Goal: Task Accomplishment & Management: Manage account settings

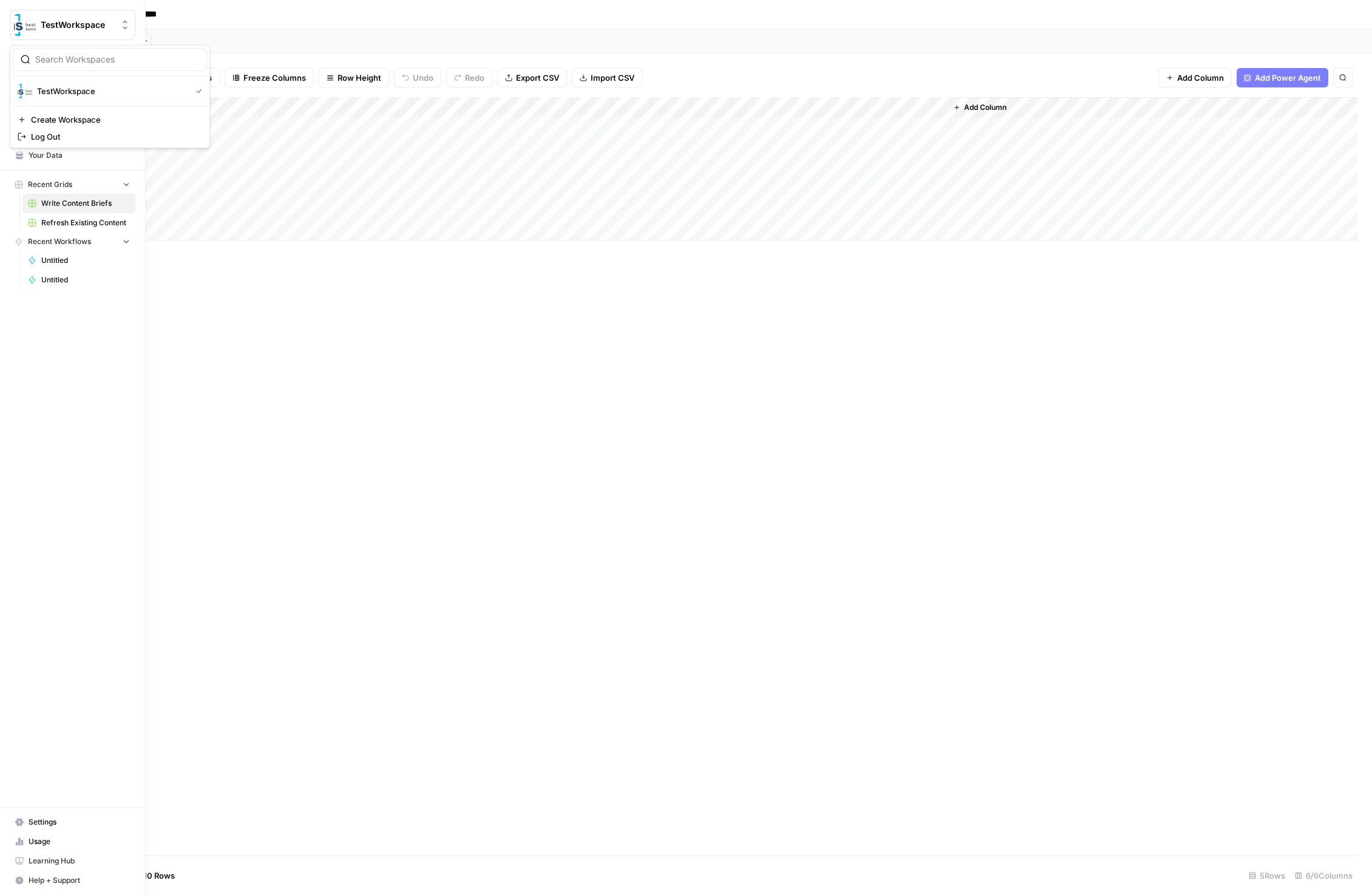
click at [51, 22] on span "TestWorkspace" at bounding box center [77, 25] width 73 height 12
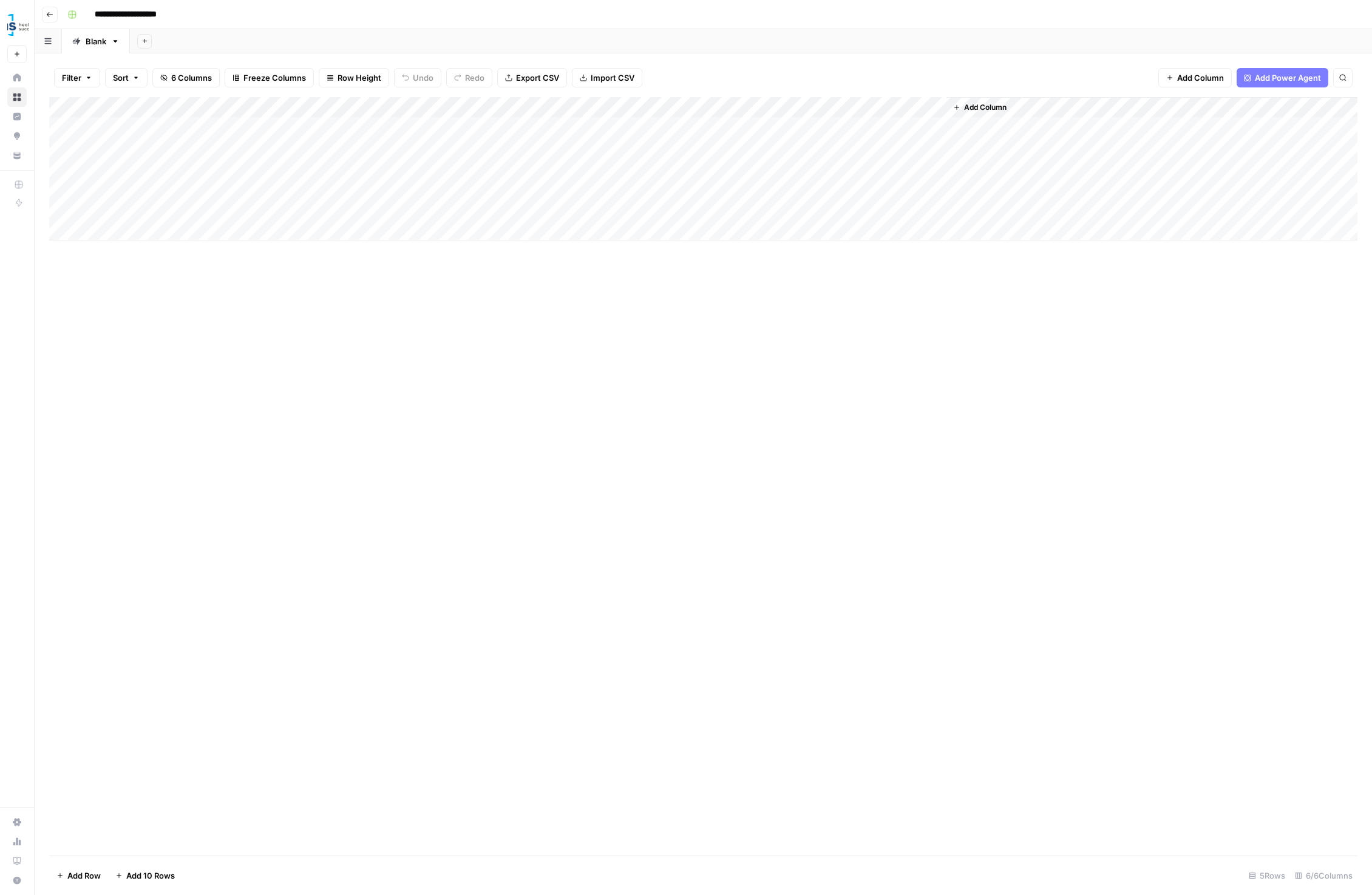
click at [232, 17] on div "**********" at bounding box center [711, 14] width 1297 height 19
click at [48, 11] on icon "button" at bounding box center [50, 14] width 8 height 8
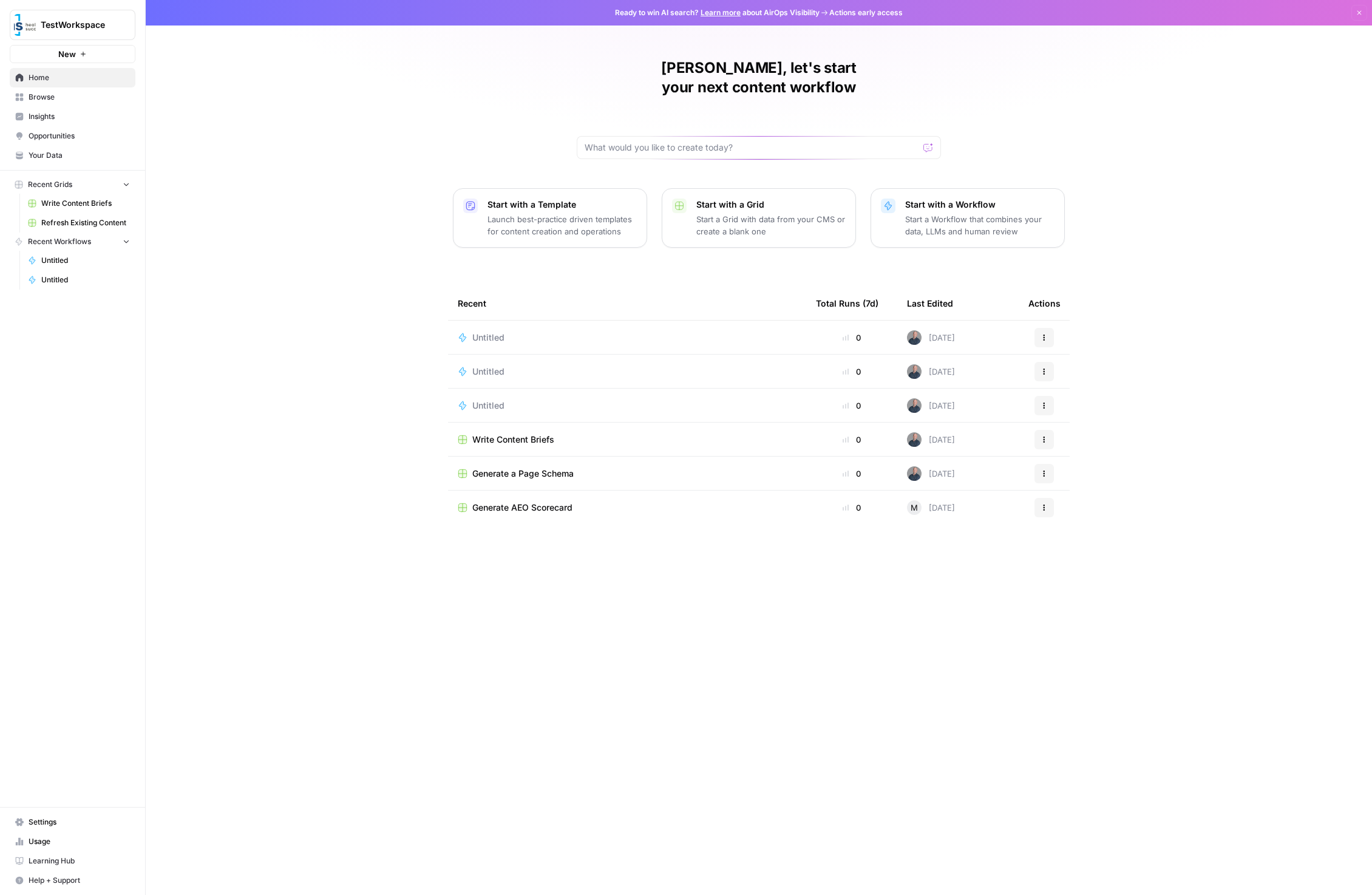
click at [54, 837] on span "Usage" at bounding box center [79, 842] width 101 height 11
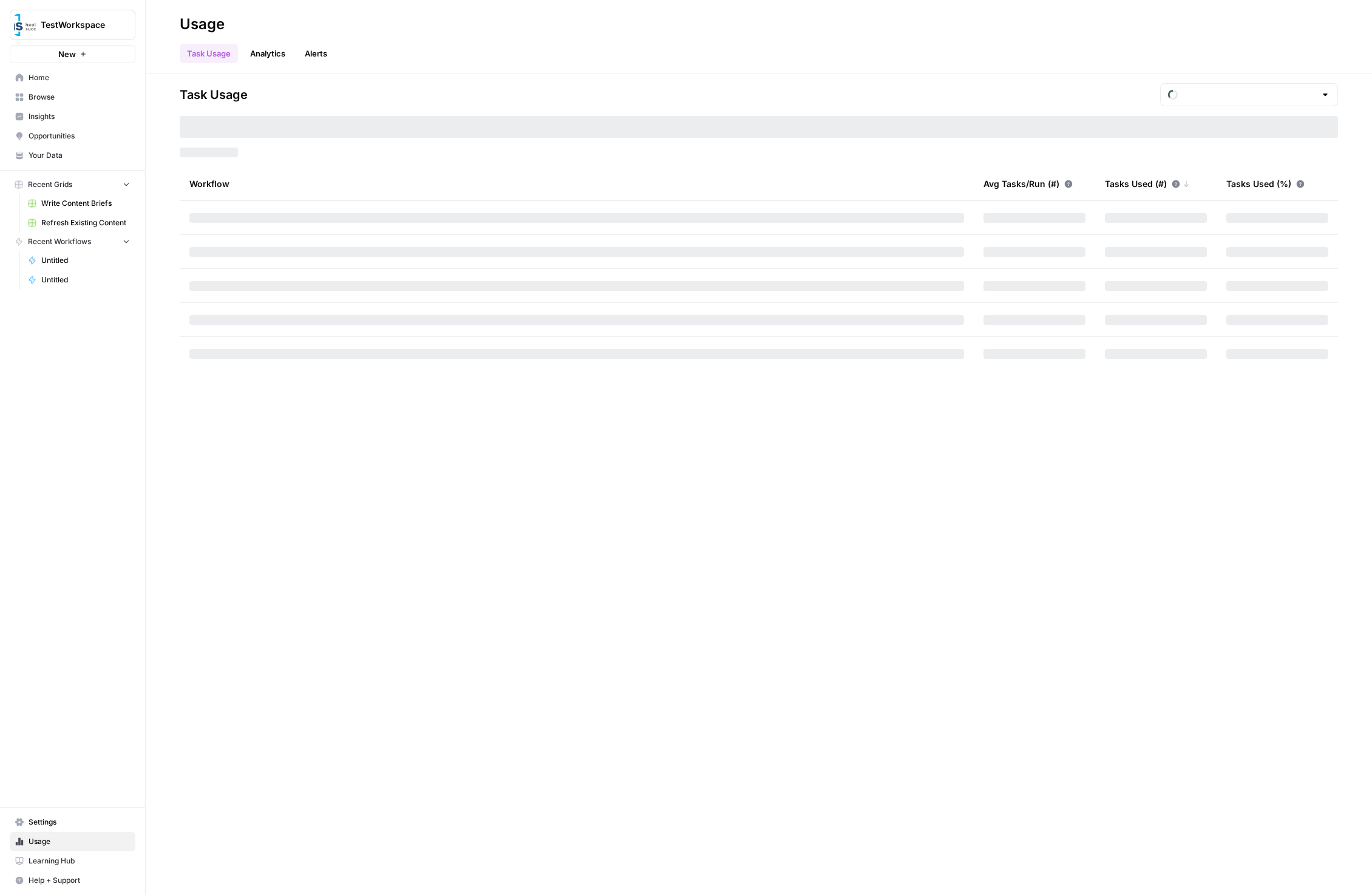
type input "October Tasks"
click at [275, 52] on link "Analytics" at bounding box center [268, 53] width 50 height 19
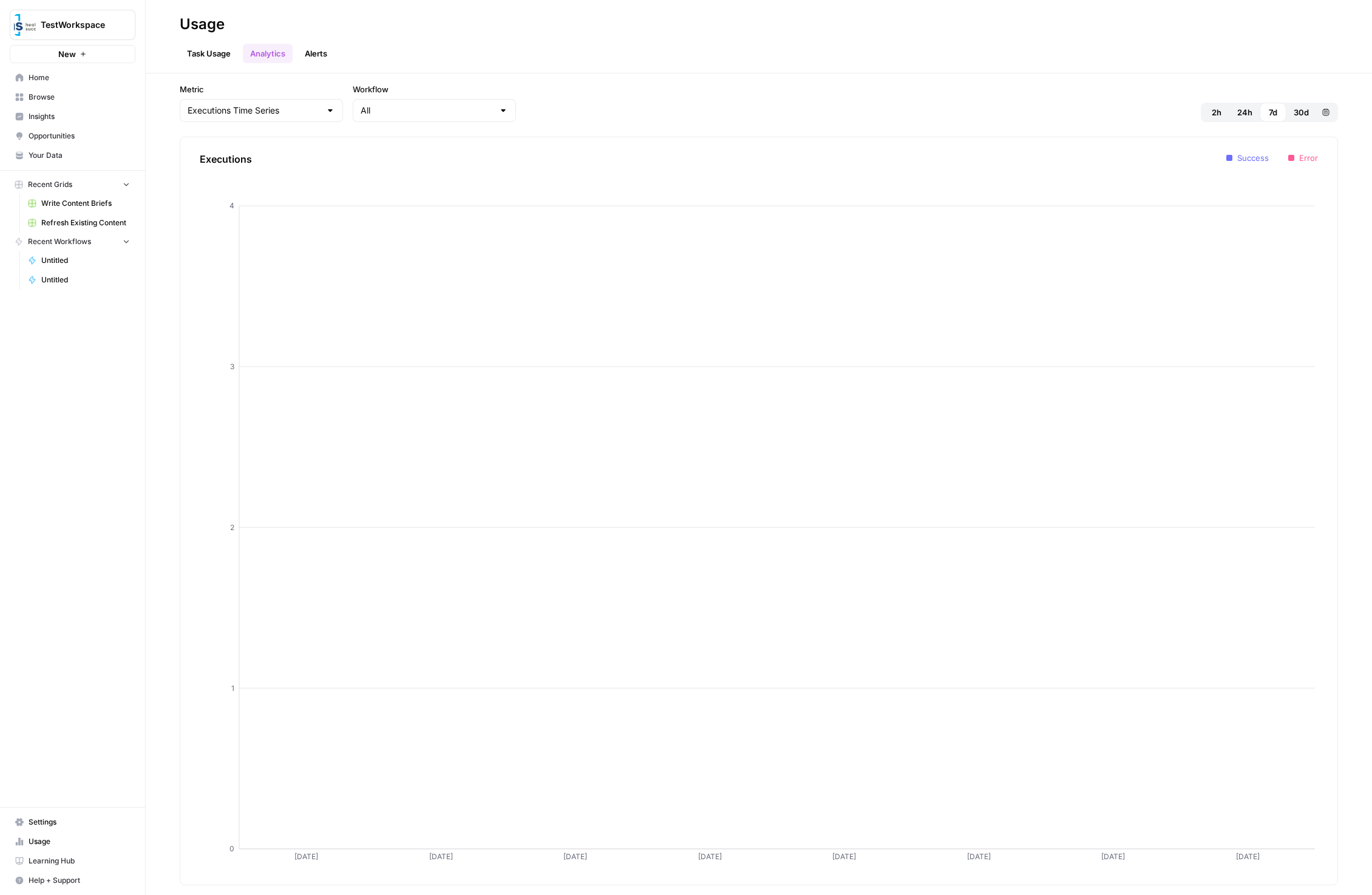
click at [303, 51] on link "Alerts" at bounding box center [316, 53] width 37 height 19
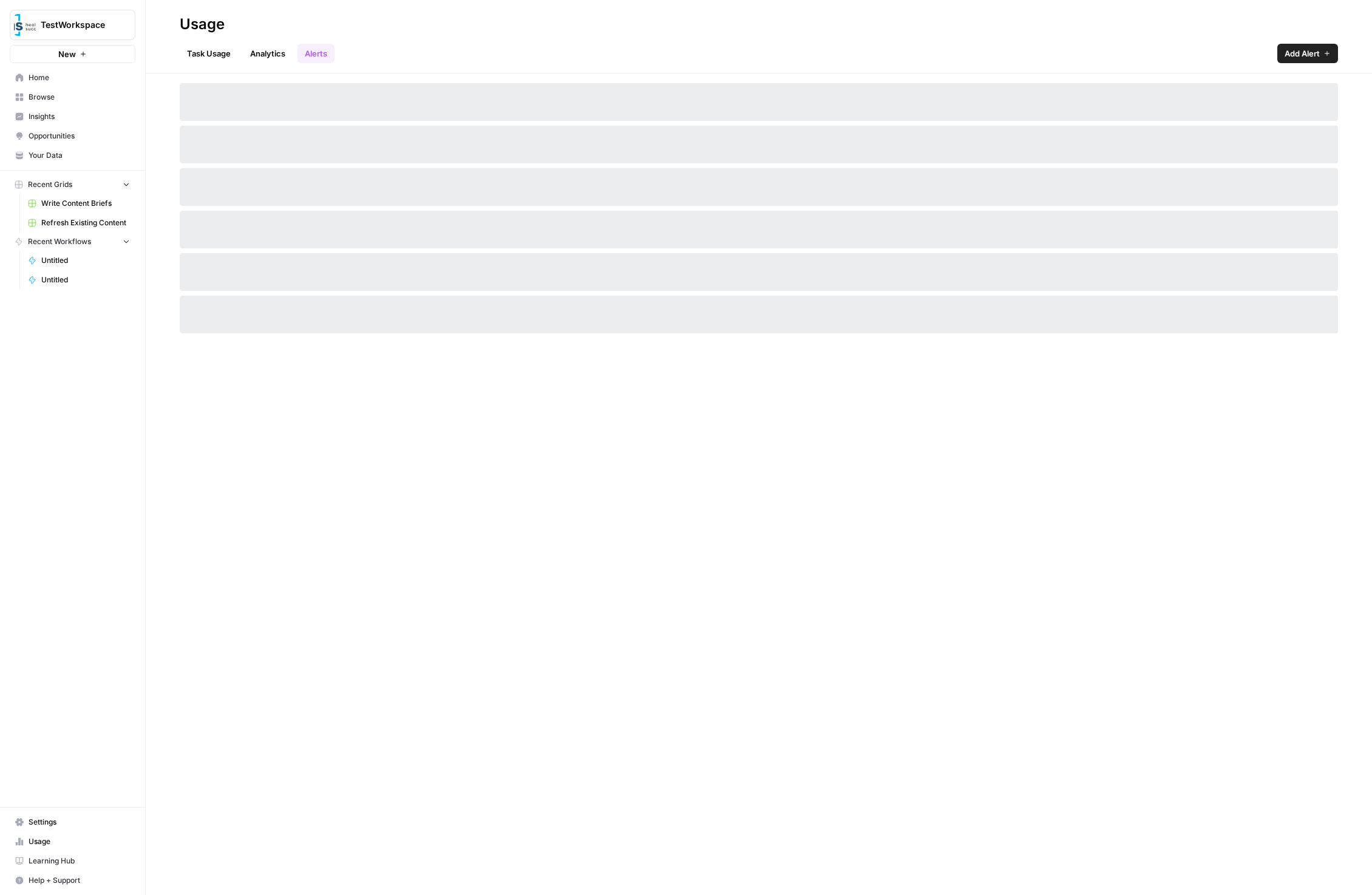
click at [216, 52] on link "Task Usage" at bounding box center [208, 53] width 58 height 19
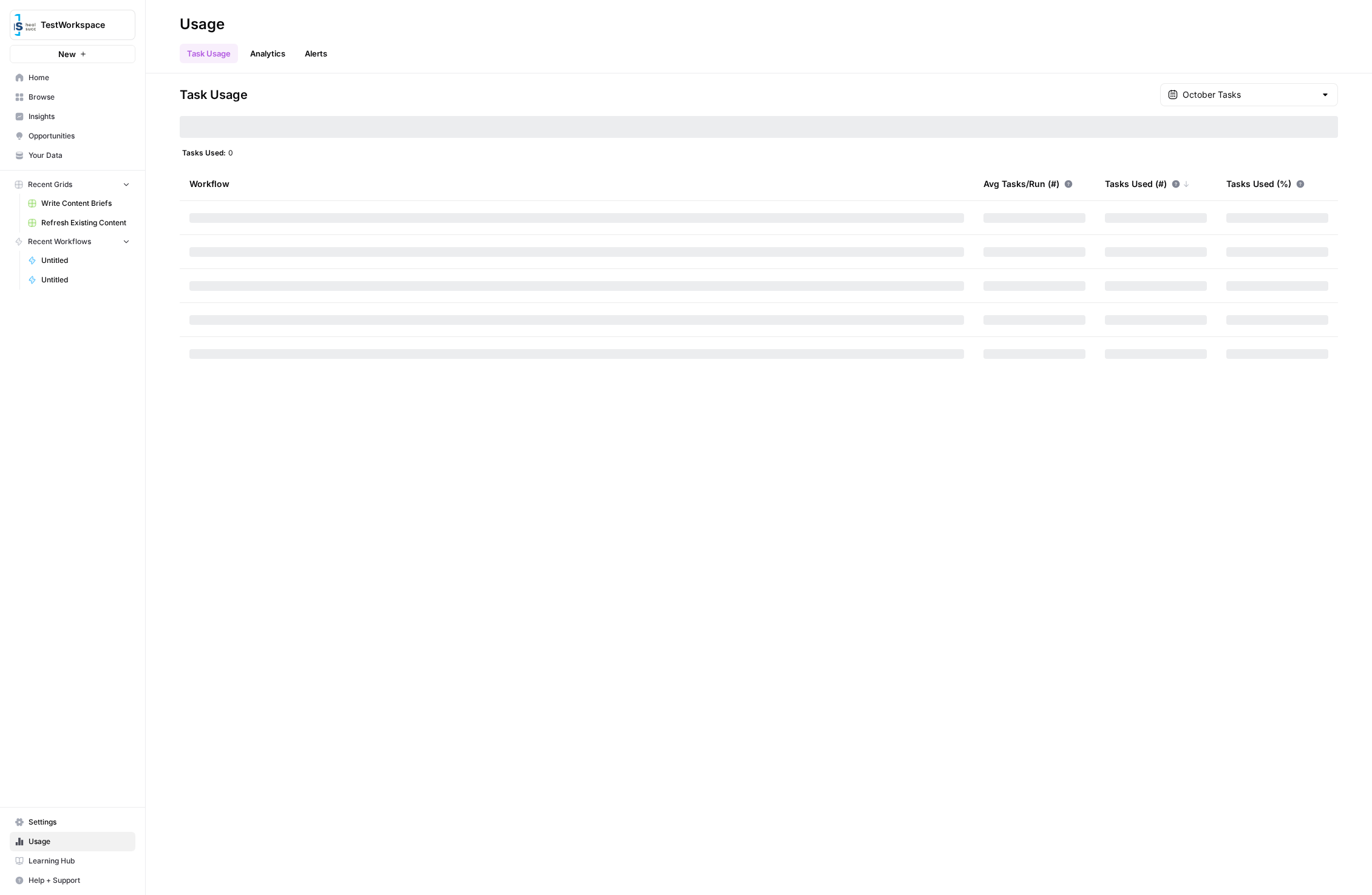
click at [90, 73] on span "Home" at bounding box center [79, 78] width 101 height 11
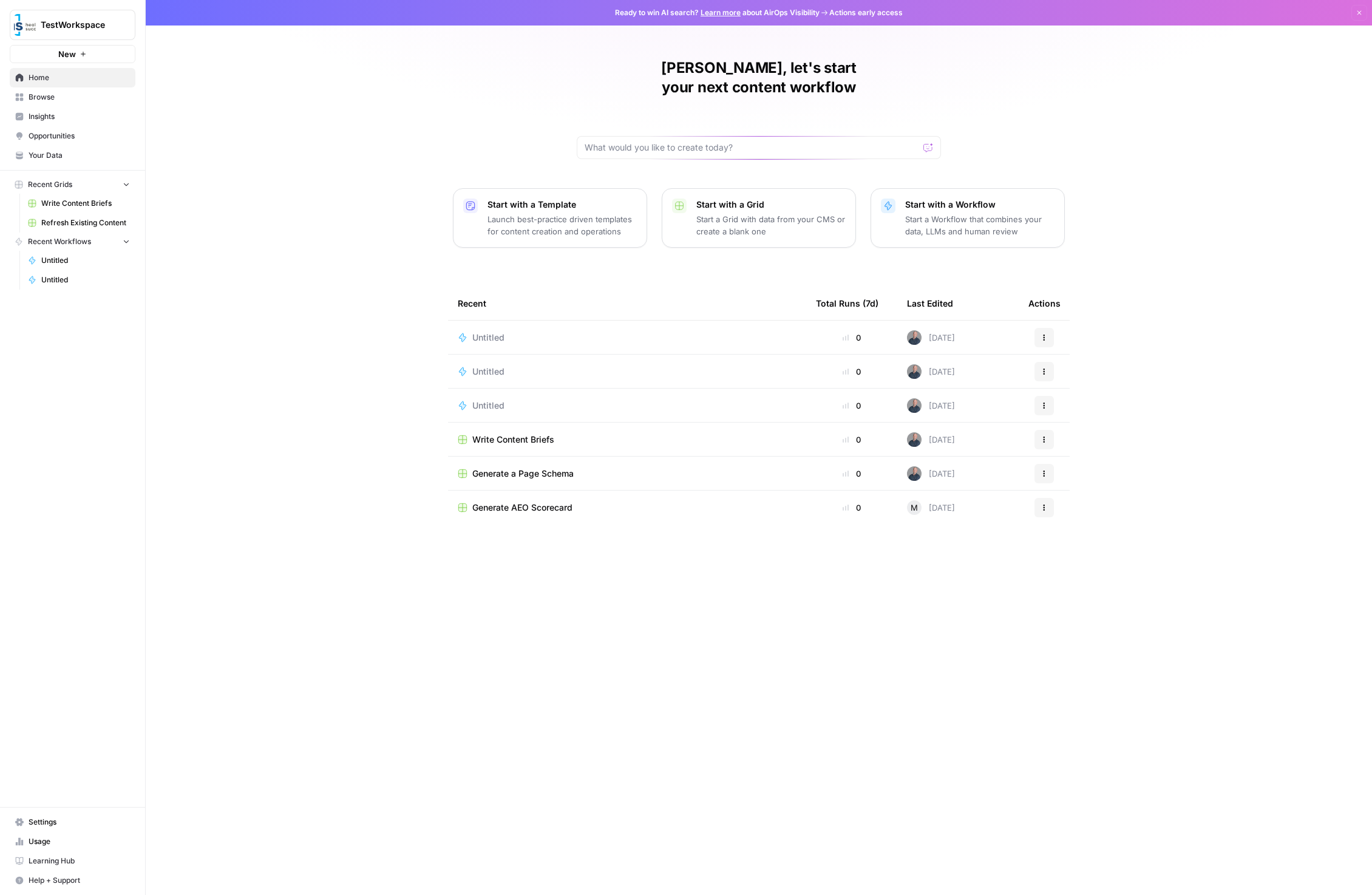
click at [87, 95] on span "Browse" at bounding box center [79, 97] width 101 height 11
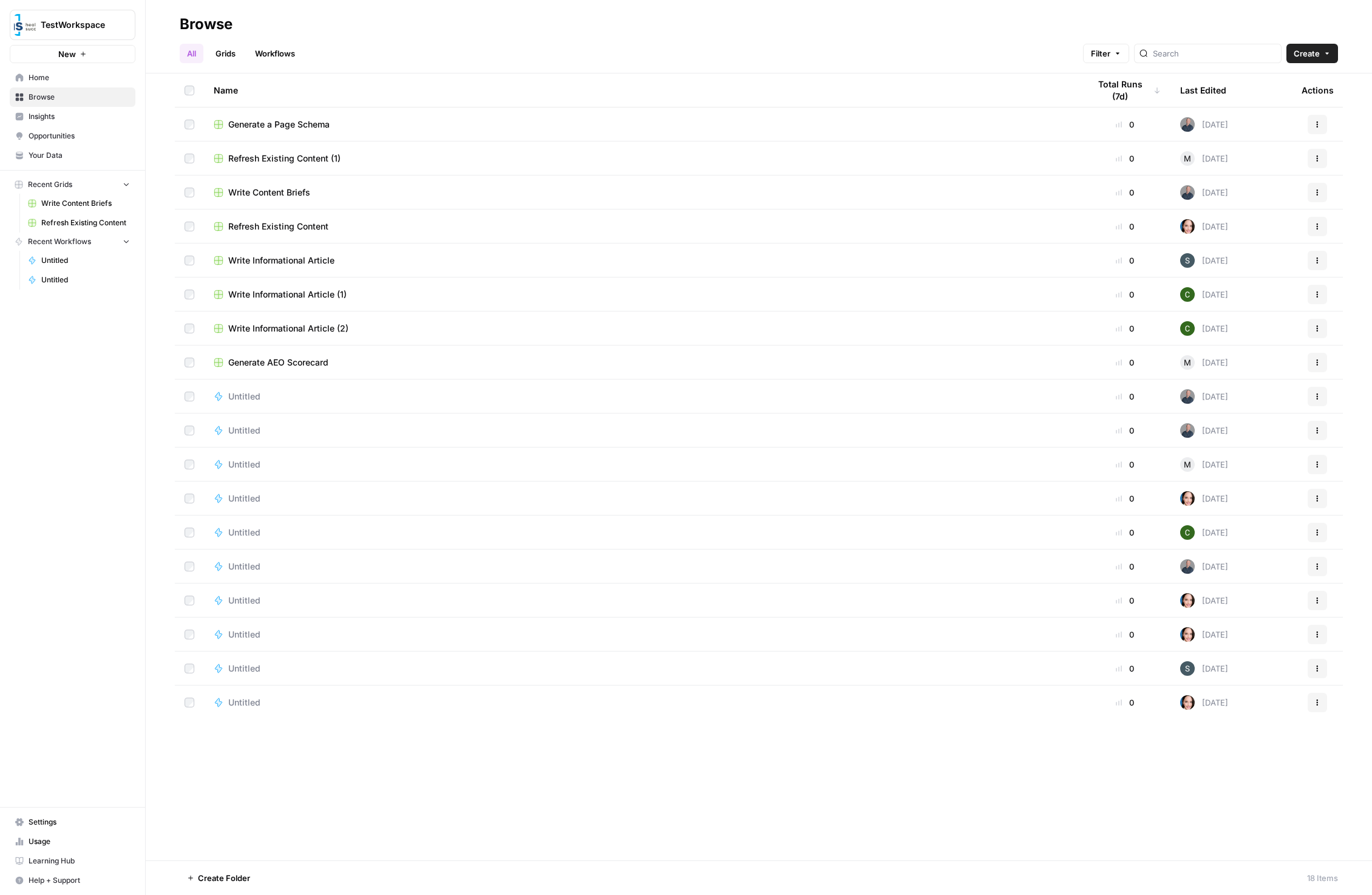
click at [83, 119] on span "Insights" at bounding box center [79, 117] width 101 height 11
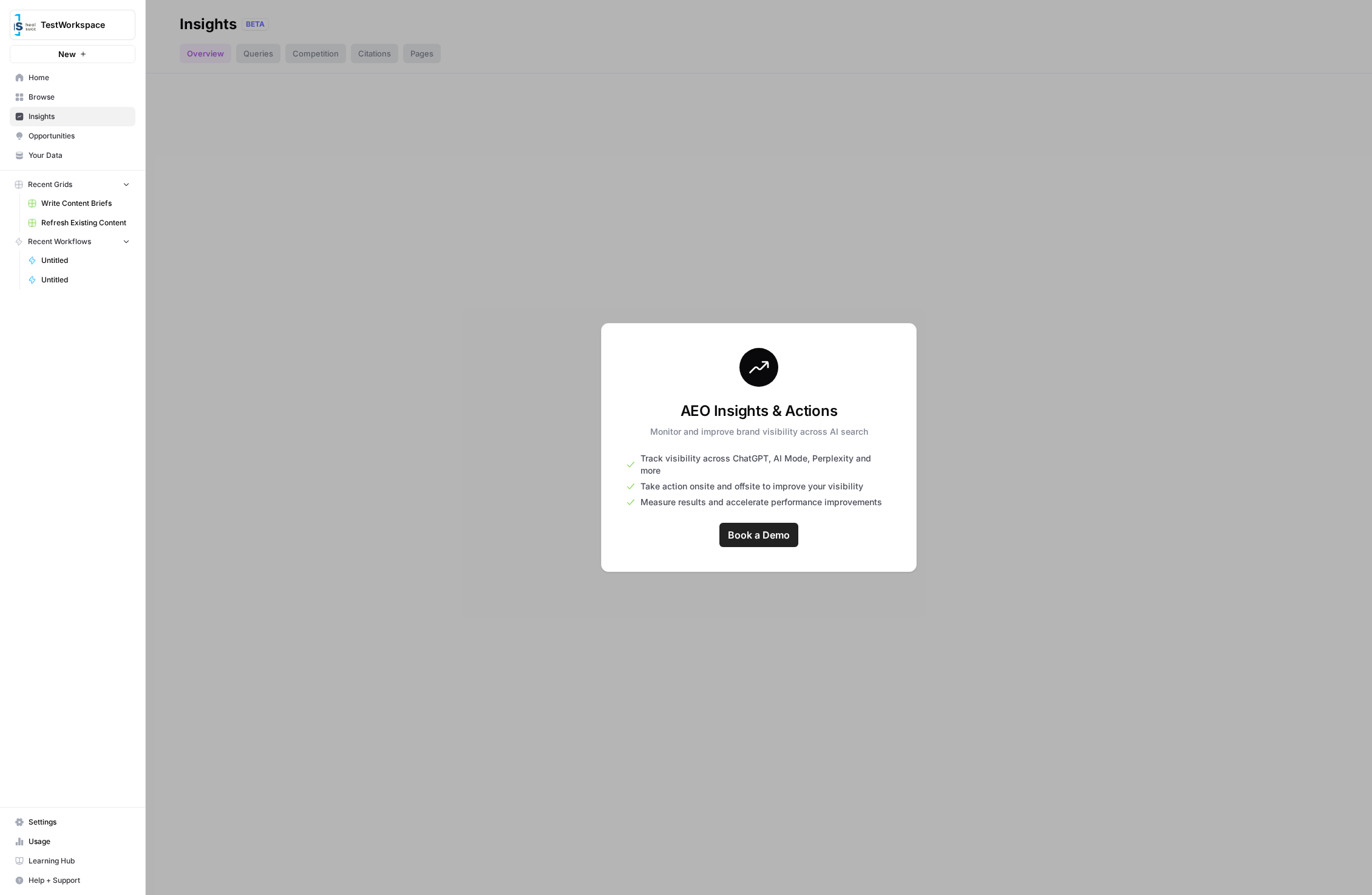
click at [83, 135] on span "Opportunities" at bounding box center [79, 136] width 101 height 11
click at [83, 150] on span "Your Data" at bounding box center [79, 155] width 101 height 11
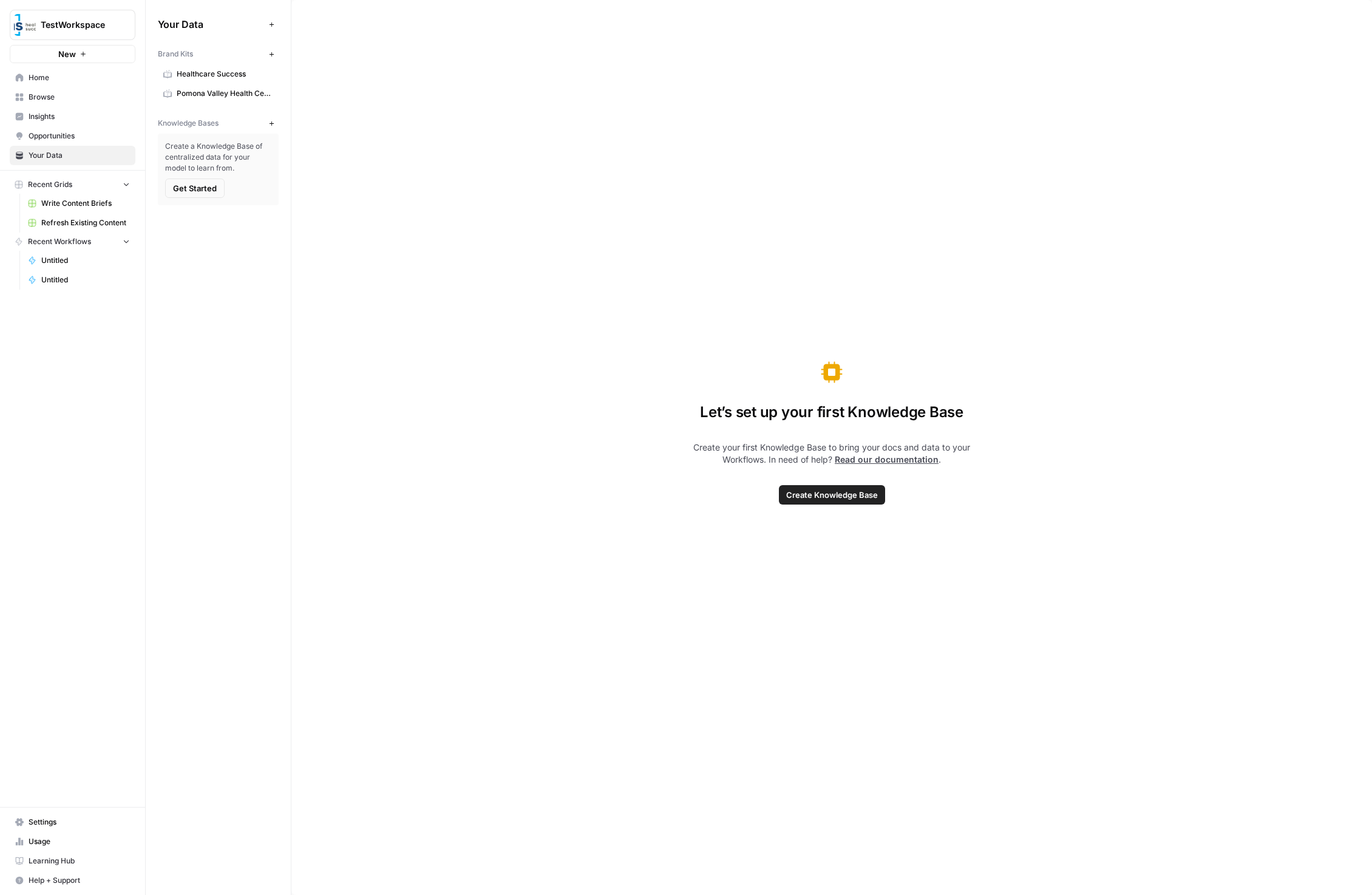
click at [80, 81] on span "Home" at bounding box center [79, 78] width 101 height 11
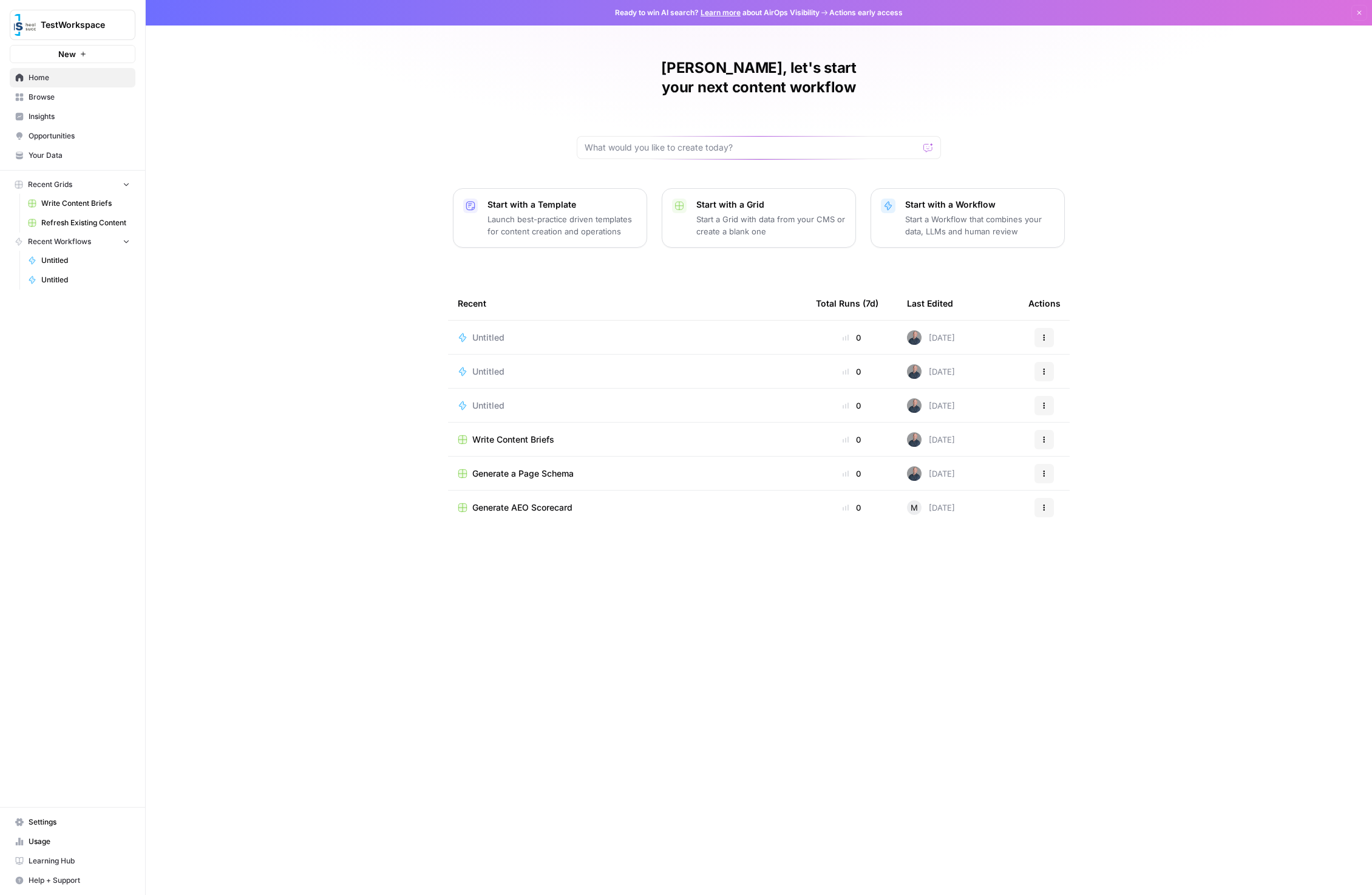
click at [73, 822] on span "Settings" at bounding box center [79, 823] width 101 height 11
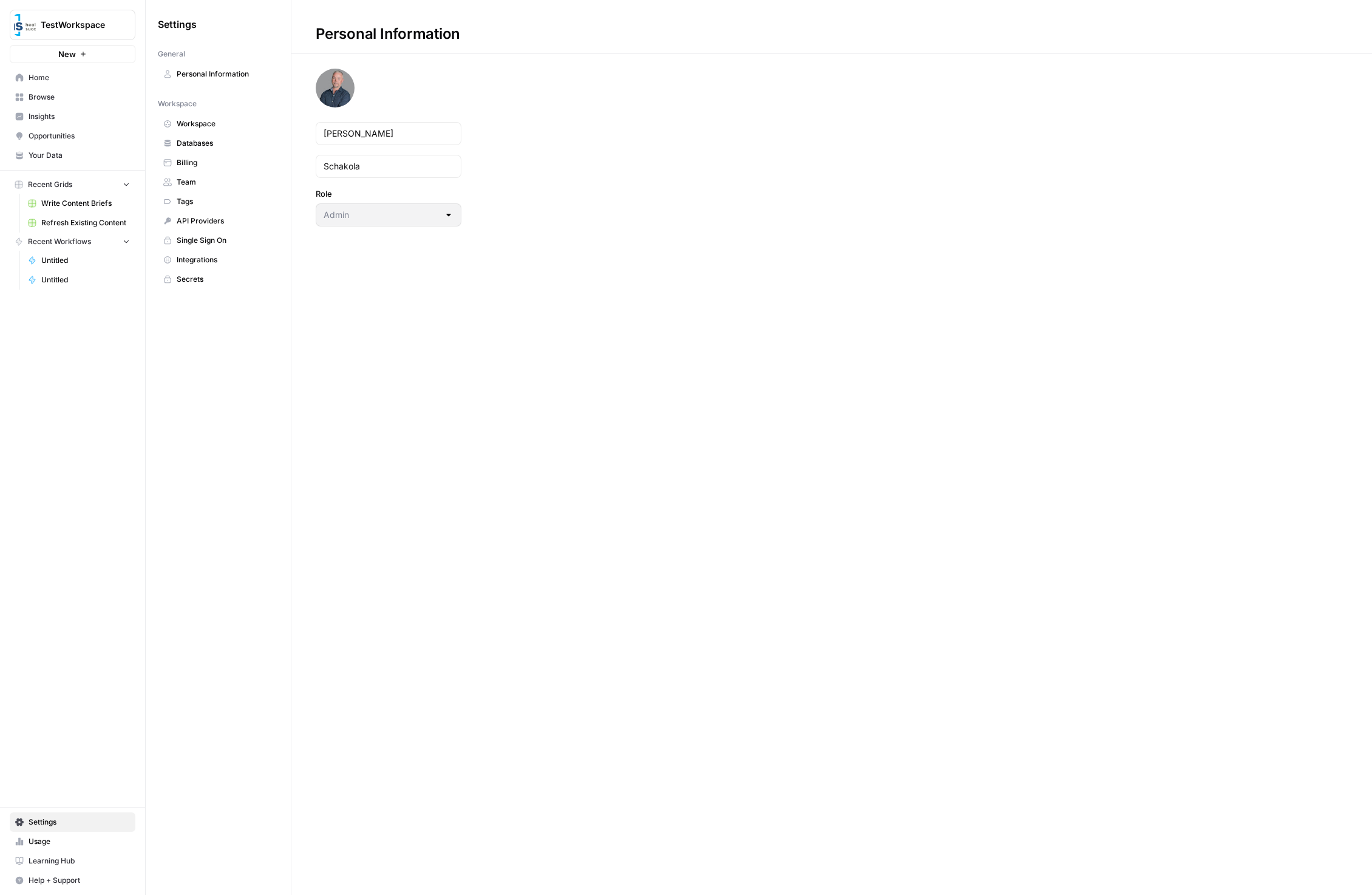
click at [208, 118] on link "Workspace" at bounding box center [218, 124] width 121 height 19
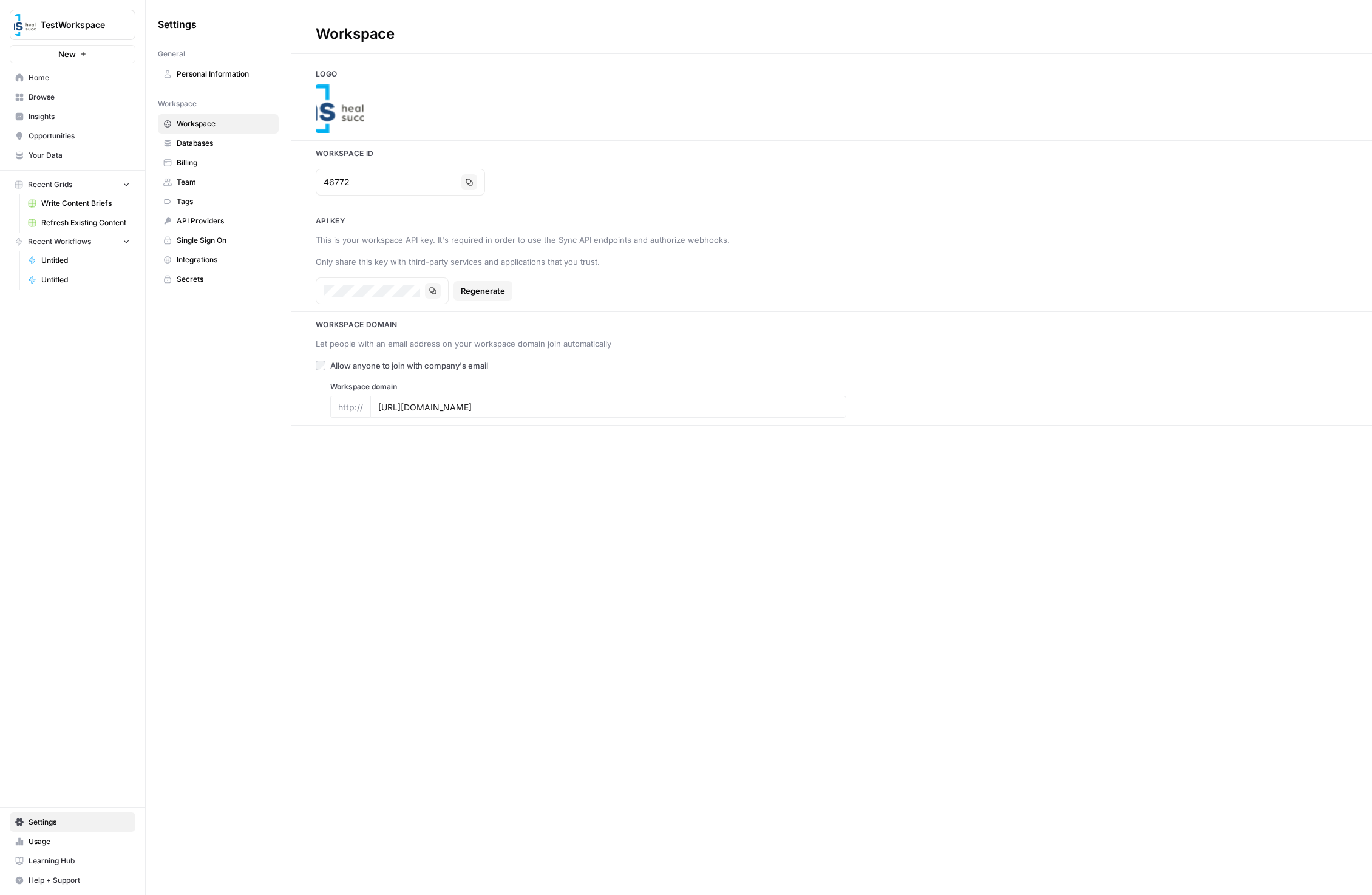
click at [212, 179] on span "Team" at bounding box center [225, 182] width 97 height 11
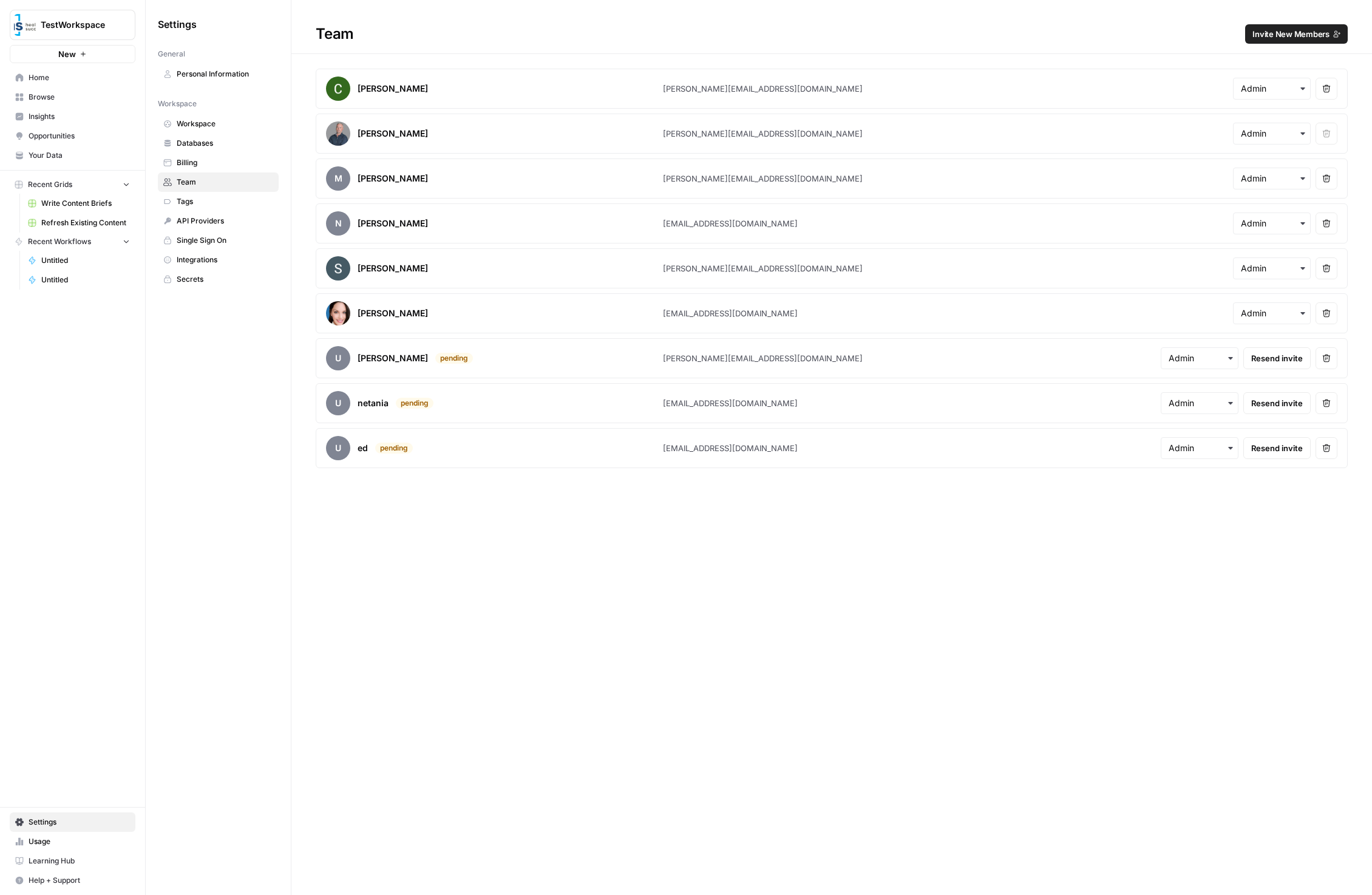
click at [215, 160] on span "Billing" at bounding box center [225, 163] width 97 height 11
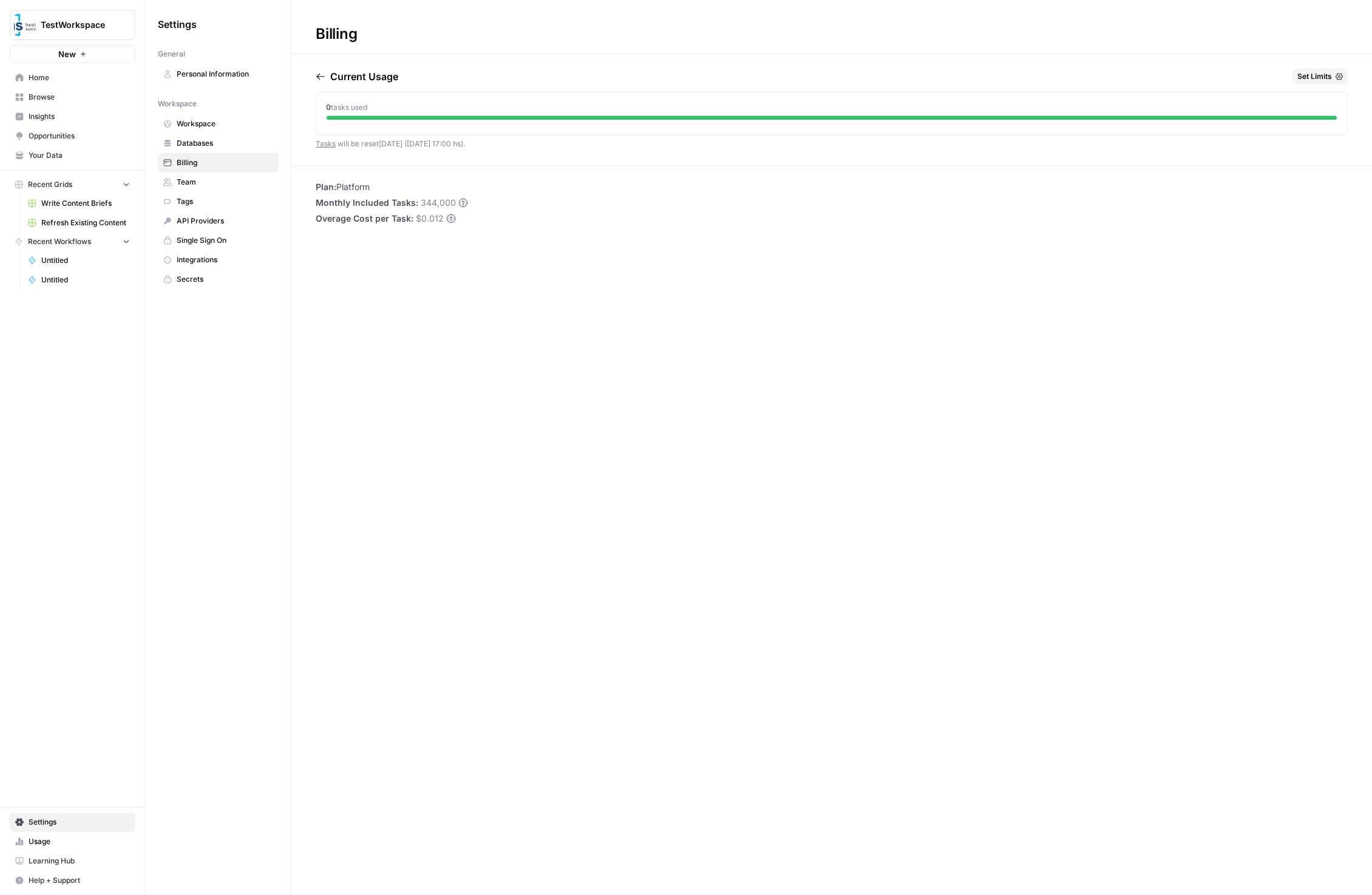
click at [646, 246] on div "Billing Current Usage Set Limits 0 tasks used Tasks will be reset [DATE] ([DATE…" at bounding box center [831, 447] width 1080 height 895
click at [448, 271] on div "Billing Current Usage Set Limits 0 tasks used Tasks will be reset [DATE] ([DATE…" at bounding box center [831, 447] width 1080 height 895
click at [1310, 73] on span "Set Limits" at bounding box center [1314, 77] width 34 height 11
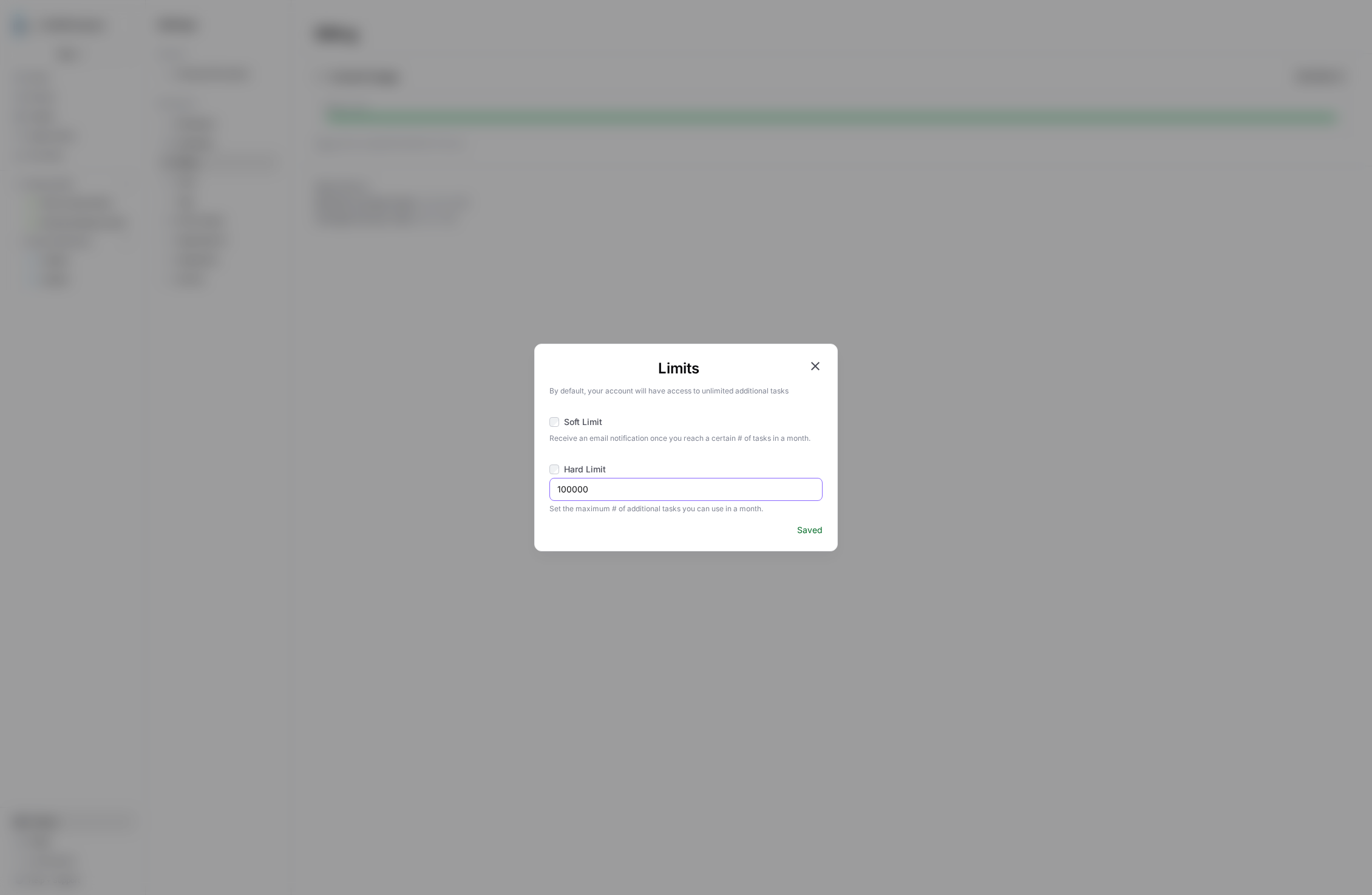
drag, startPoint x: 592, startPoint y: 486, endPoint x: 542, endPoint y: 488, distance: 50.0
click at [542, 488] on div "Limits By default, your account will have access to unlimited additional tasks …" at bounding box center [686, 447] width 304 height 208
drag, startPoint x: 585, startPoint y: 440, endPoint x: 542, endPoint y: 439, distance: 43.0
click at [542, 439] on div "Limits By default, your account will have access to unlimited additional tasks …" at bounding box center [686, 447] width 304 height 208
type input "300000"
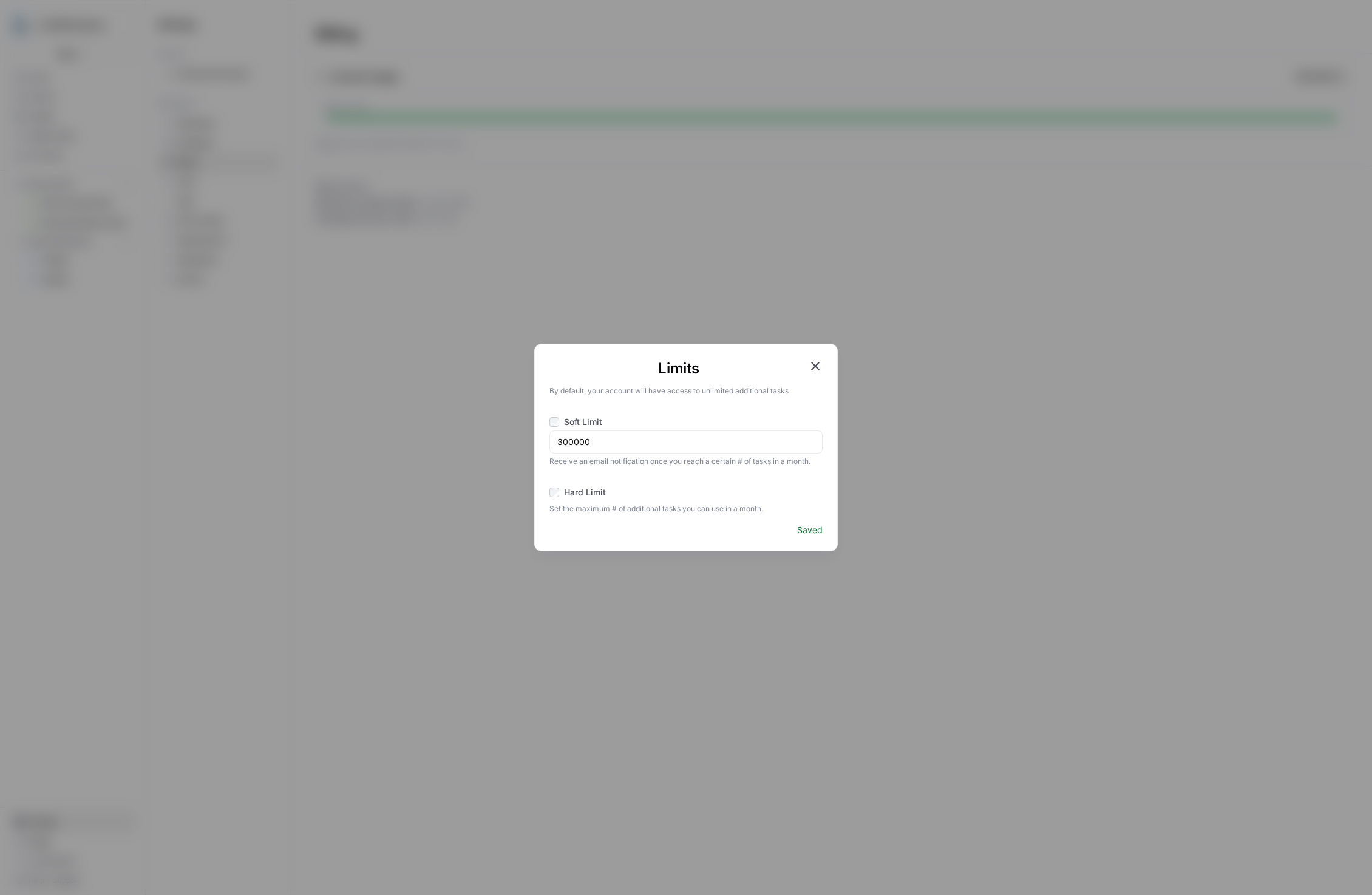
click at [815, 366] on icon "button" at bounding box center [815, 366] width 8 height 8
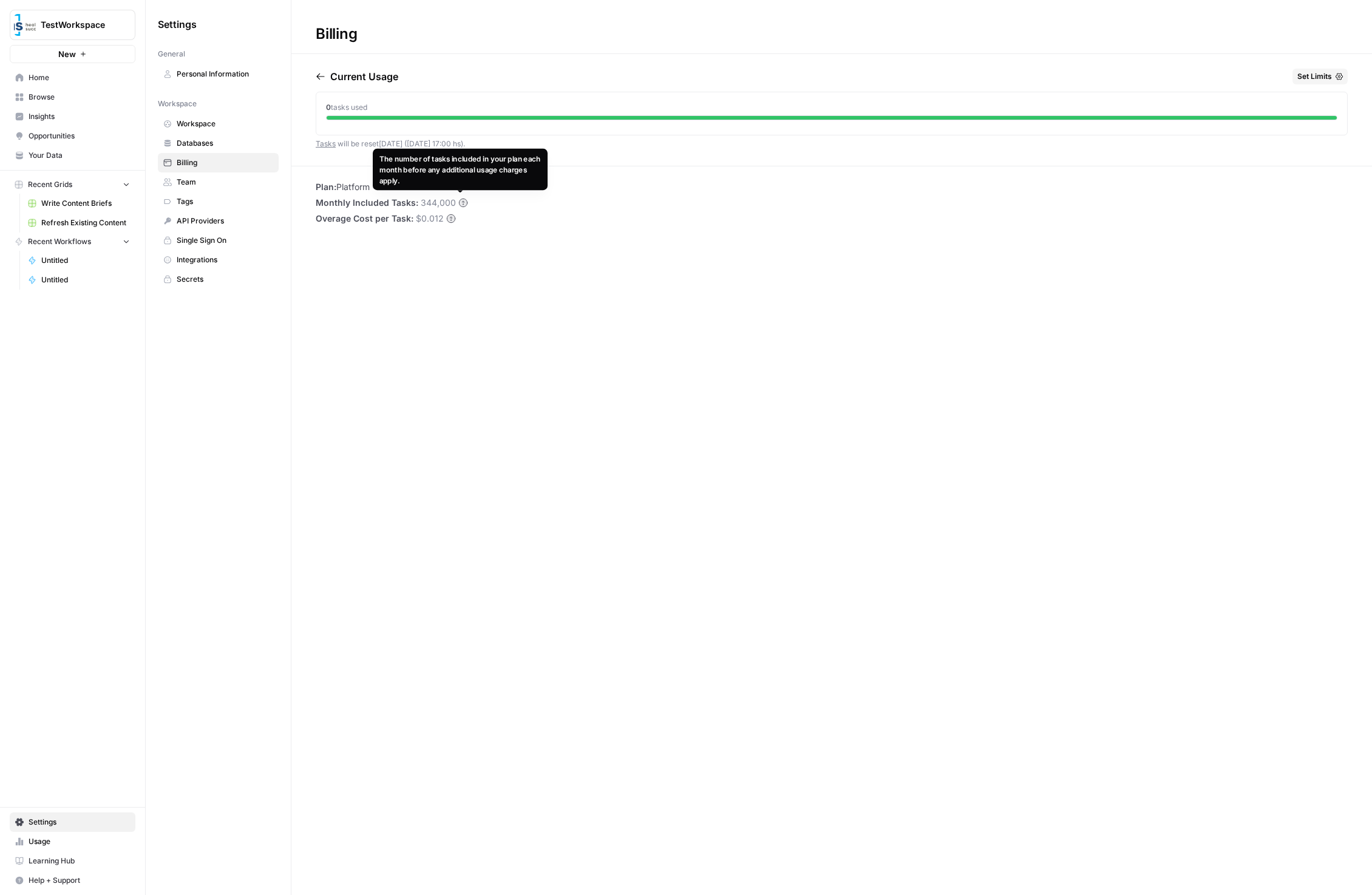
drag, startPoint x: 421, startPoint y: 204, endPoint x: 460, endPoint y: 204, distance: 39.0
click at [460, 204] on div "344,000" at bounding box center [444, 203] width 48 height 12
drag, startPoint x: 452, startPoint y: 203, endPoint x: 417, endPoint y: 205, distance: 35.1
click at [421, 205] on span "344,000" at bounding box center [438, 203] width 35 height 12
click at [503, 211] on div "Plan: Platform Monthly Included Tasks: 344,000 Overage Cost per Task: $0.012" at bounding box center [831, 202] width 1080 height 43
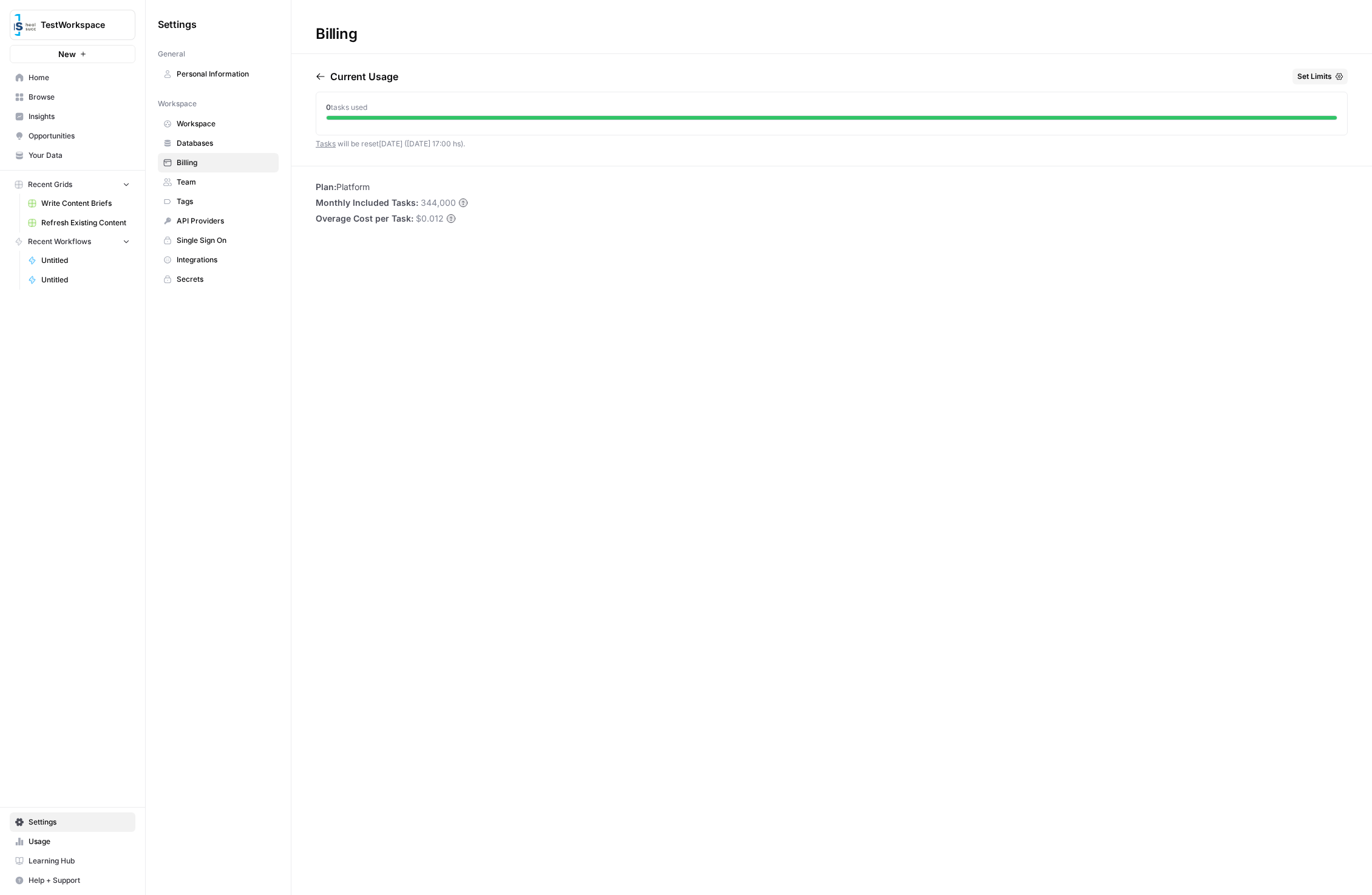
click at [204, 127] on span "Workspace" at bounding box center [225, 124] width 97 height 11
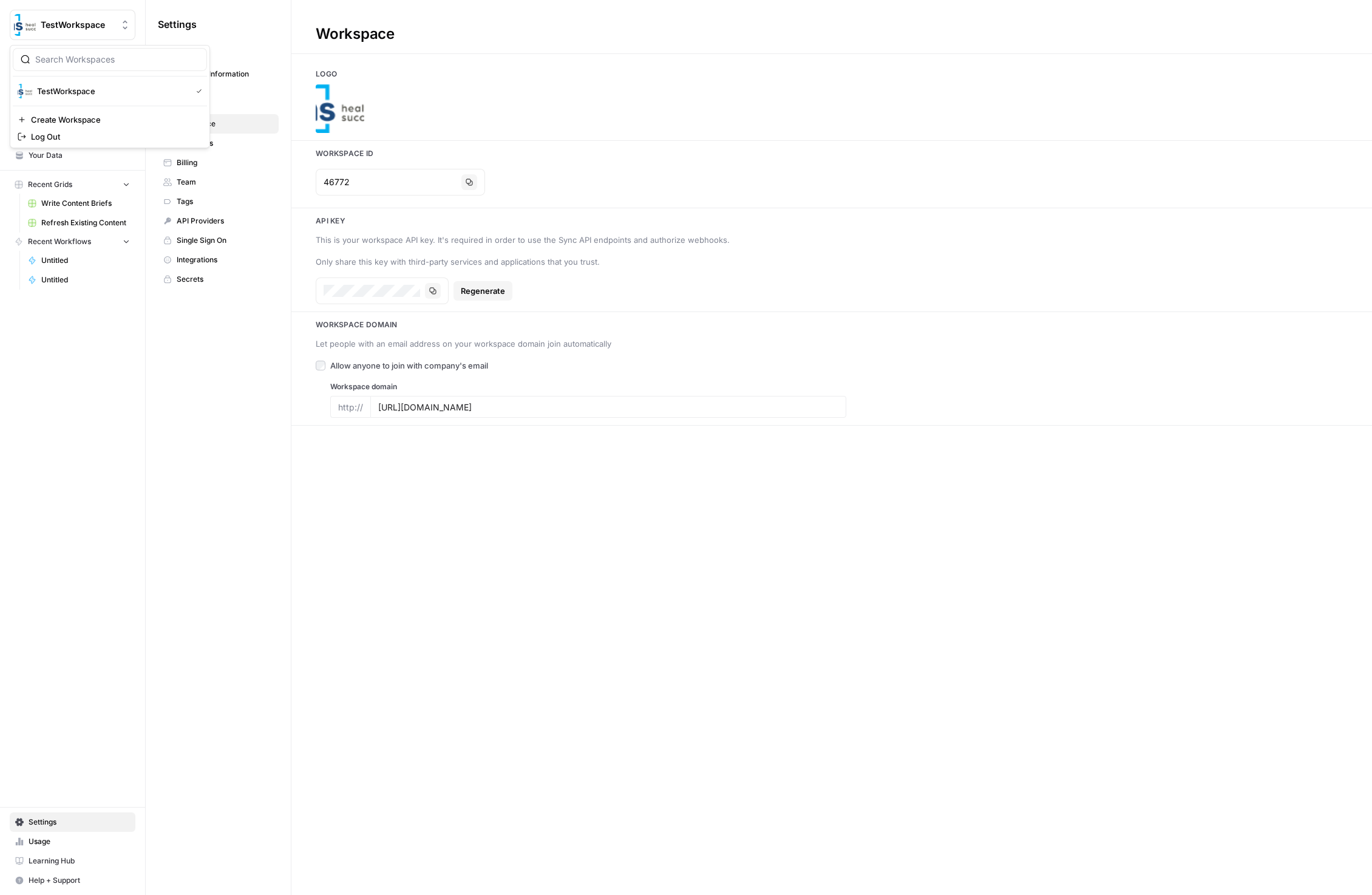
click at [115, 27] on div "TestWorkspace" at bounding box center [86, 25] width 90 height 12
click at [219, 37] on div "Settings General Personal Information Workspace Workspace Databases Billing Tea…" at bounding box center [218, 152] width 145 height 304
click at [83, 77] on span "Home" at bounding box center [79, 78] width 101 height 11
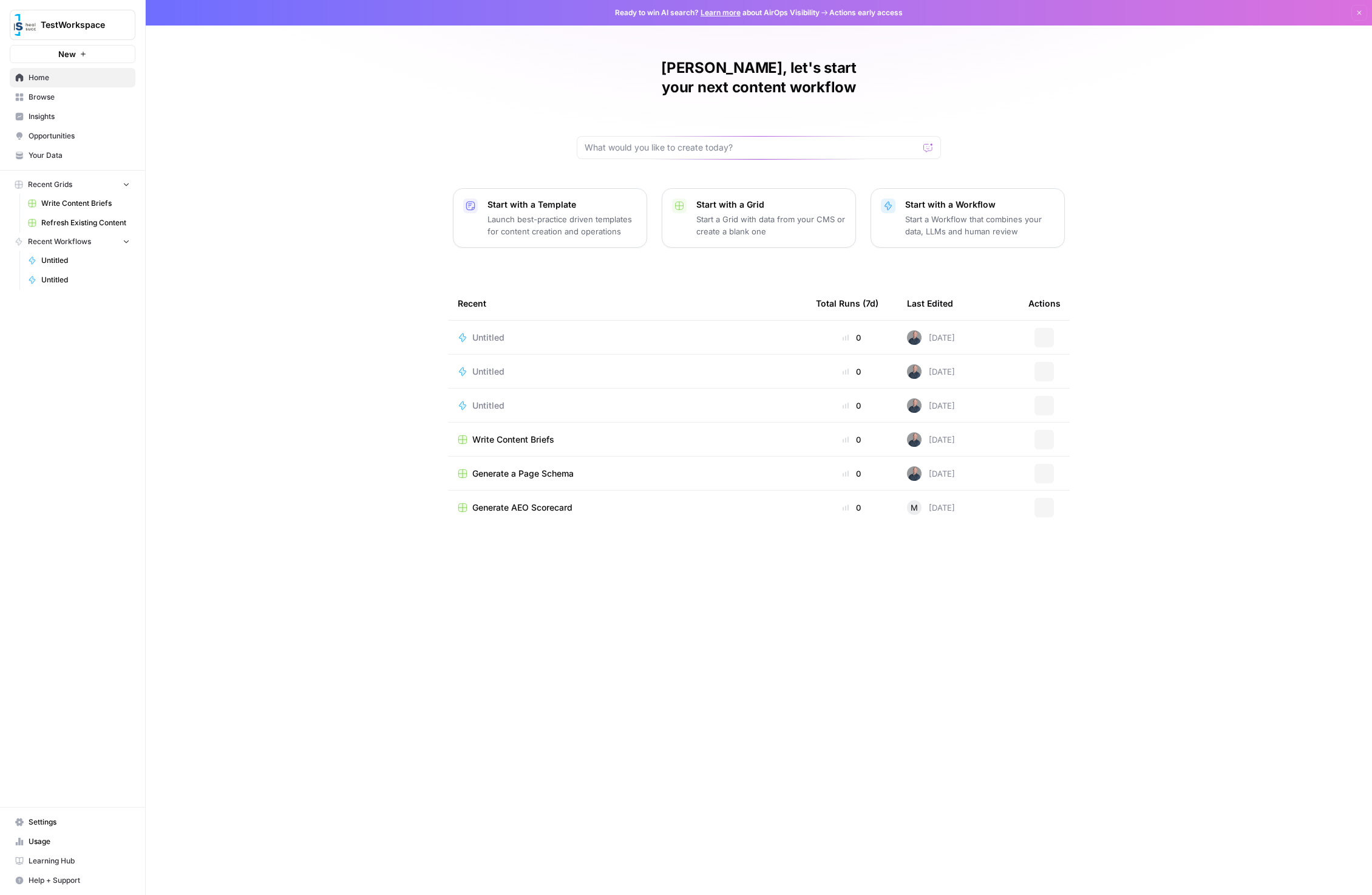
click at [79, 99] on span "Browse" at bounding box center [79, 97] width 101 height 11
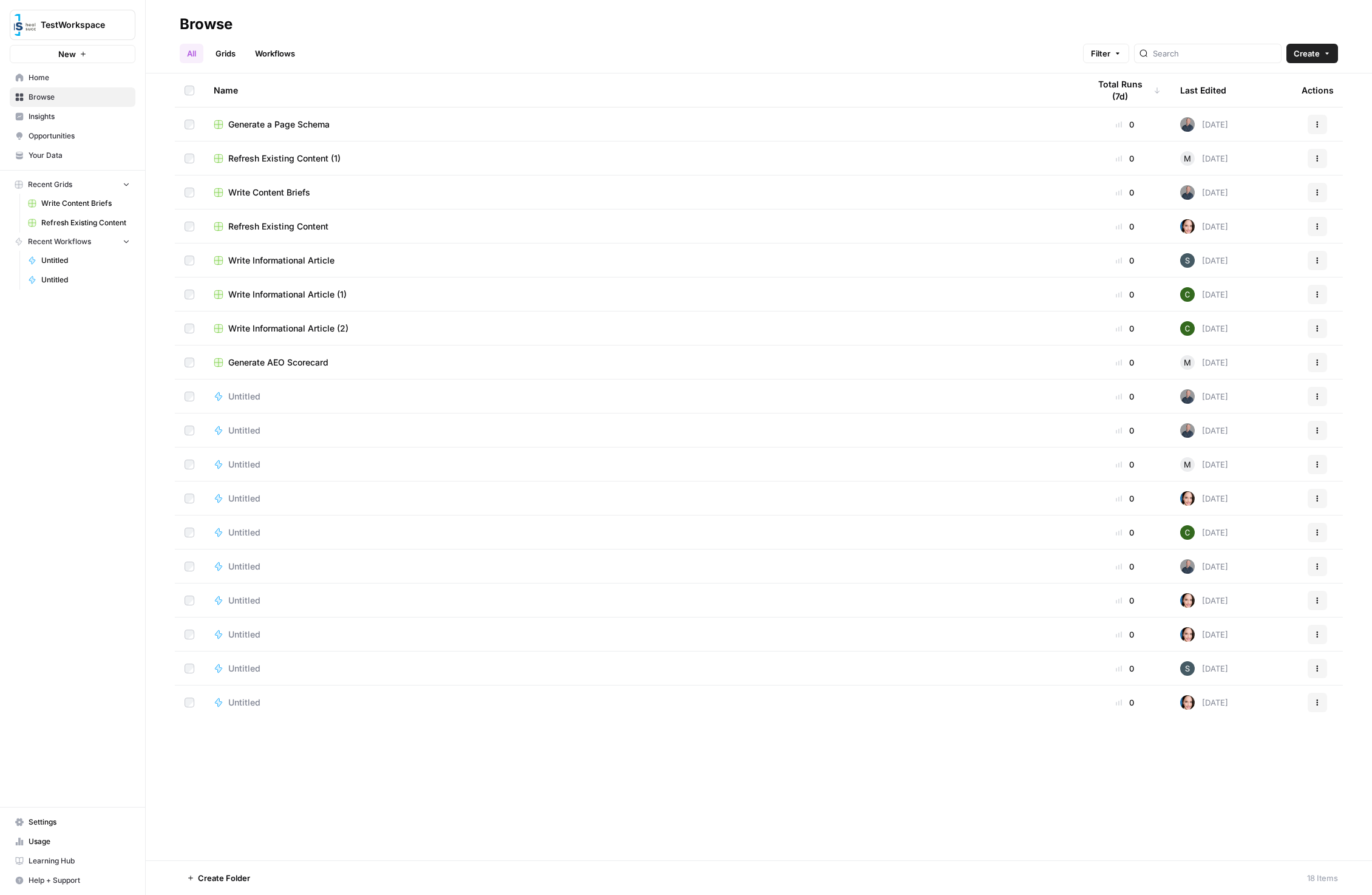
click at [73, 823] on span "Settings" at bounding box center [79, 823] width 101 height 11
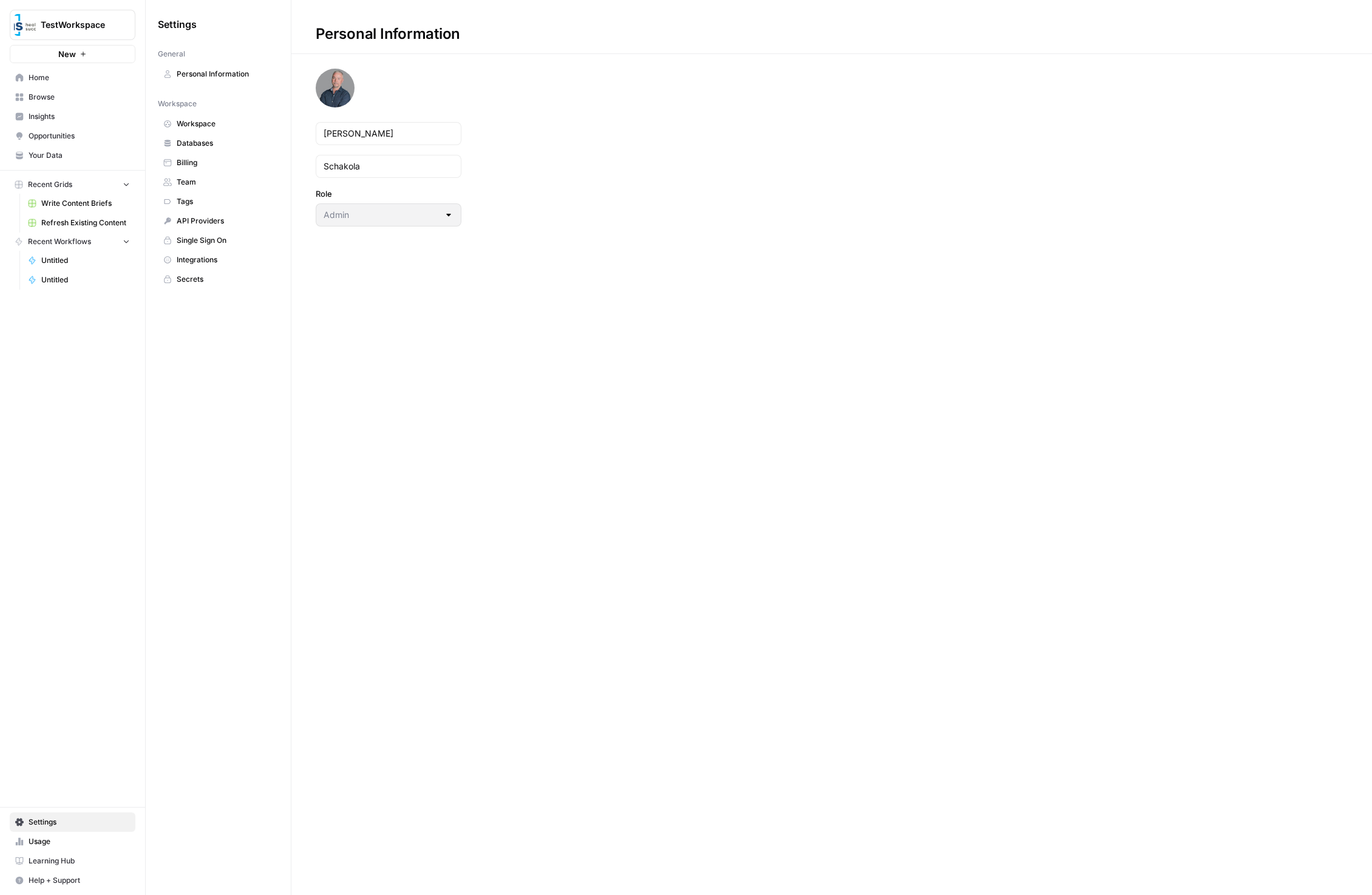
click at [215, 124] on span "Workspace" at bounding box center [225, 124] width 97 height 11
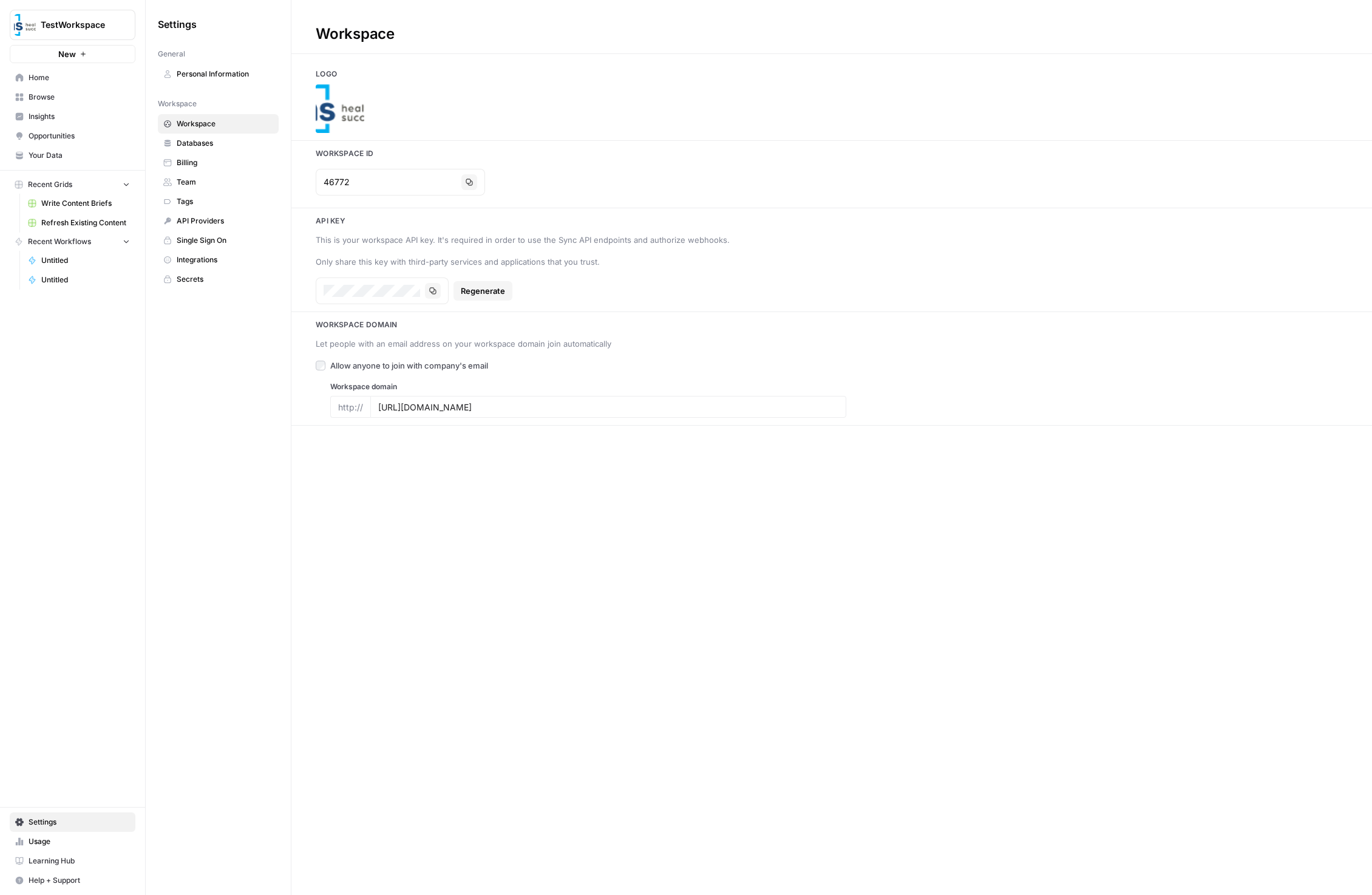
click at [82, 154] on span "Your Data" at bounding box center [79, 155] width 101 height 11
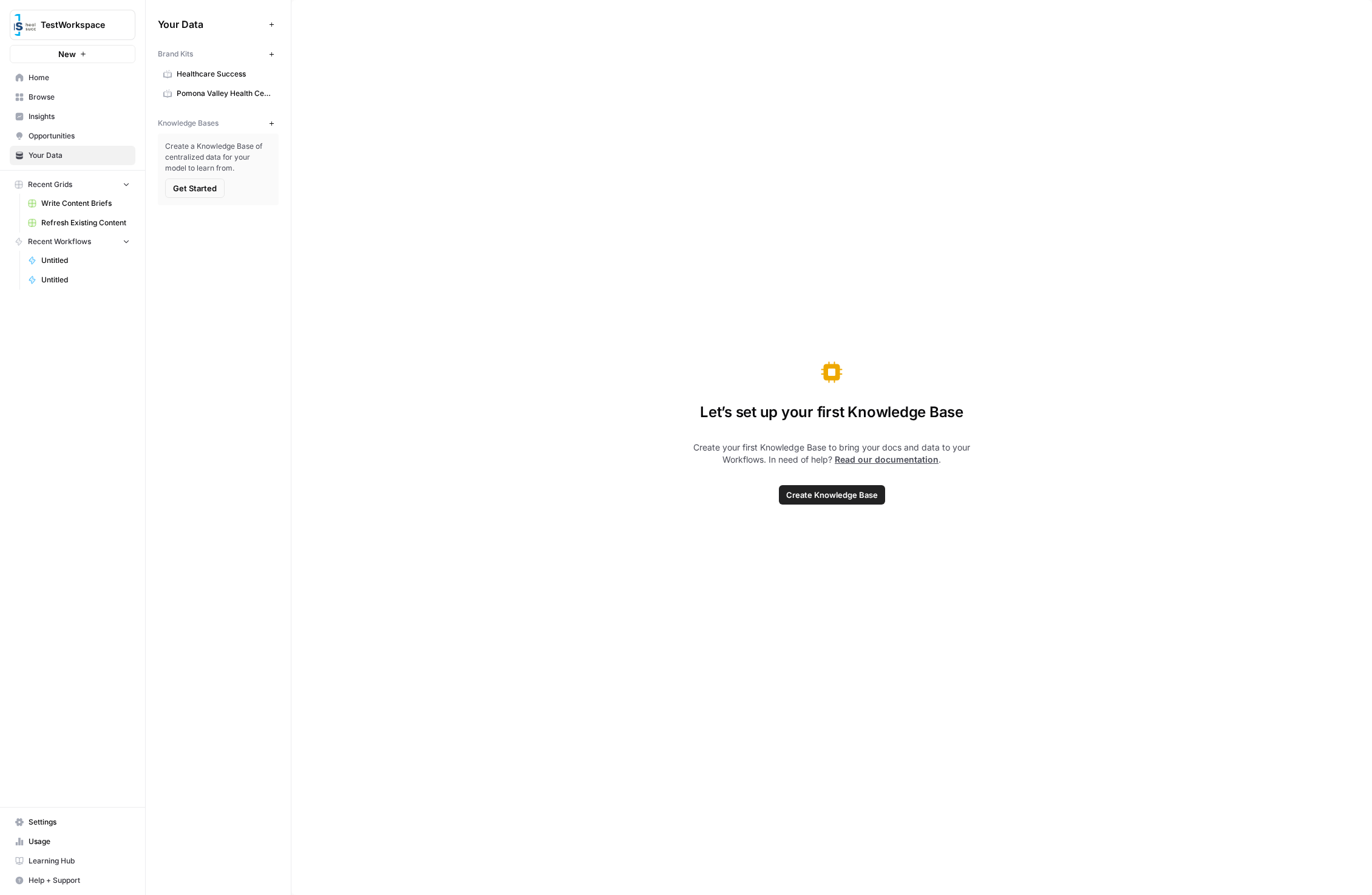
click at [229, 72] on span "Healthcare Success" at bounding box center [225, 74] width 97 height 11
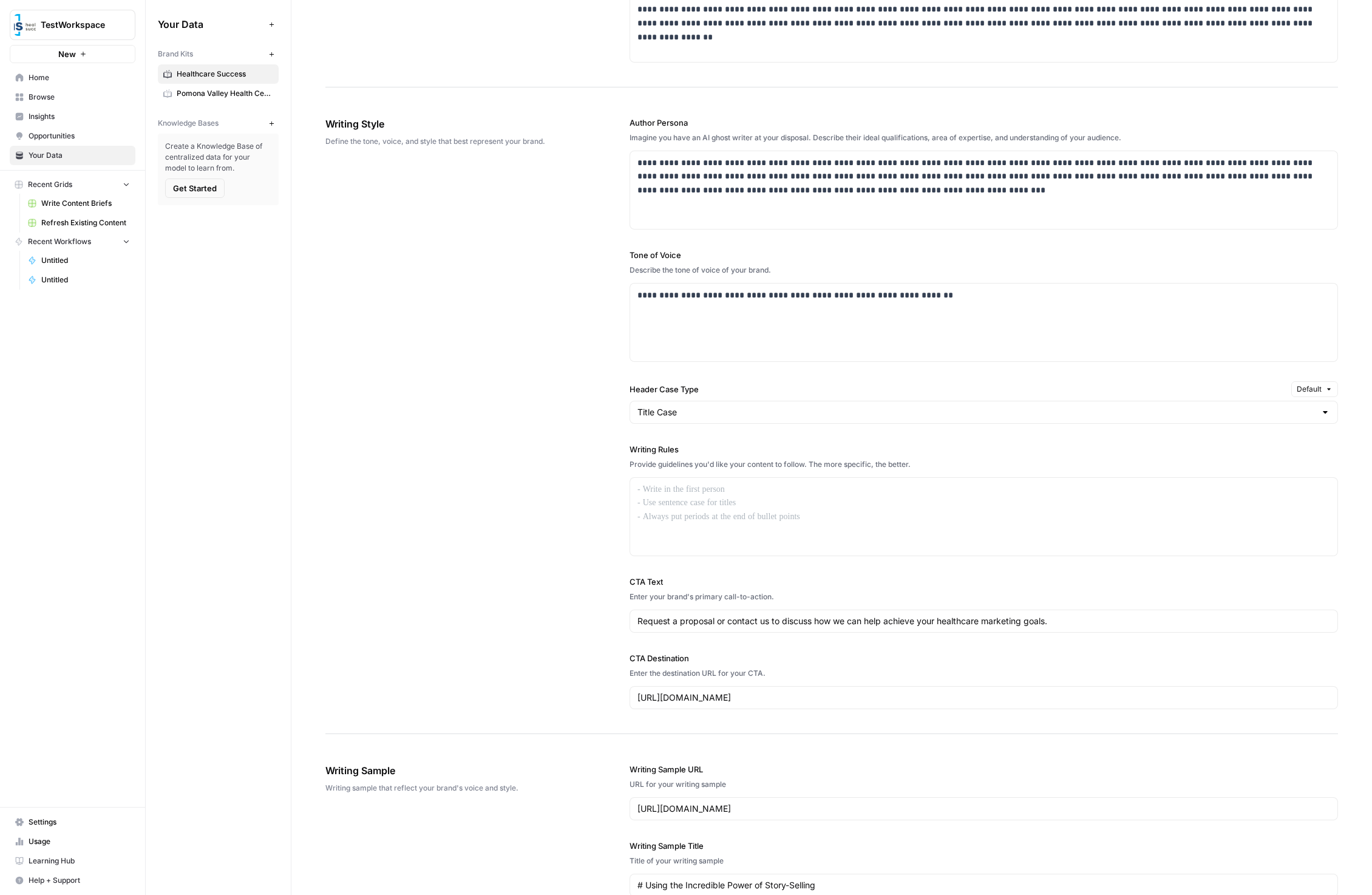
scroll to position [1138, 0]
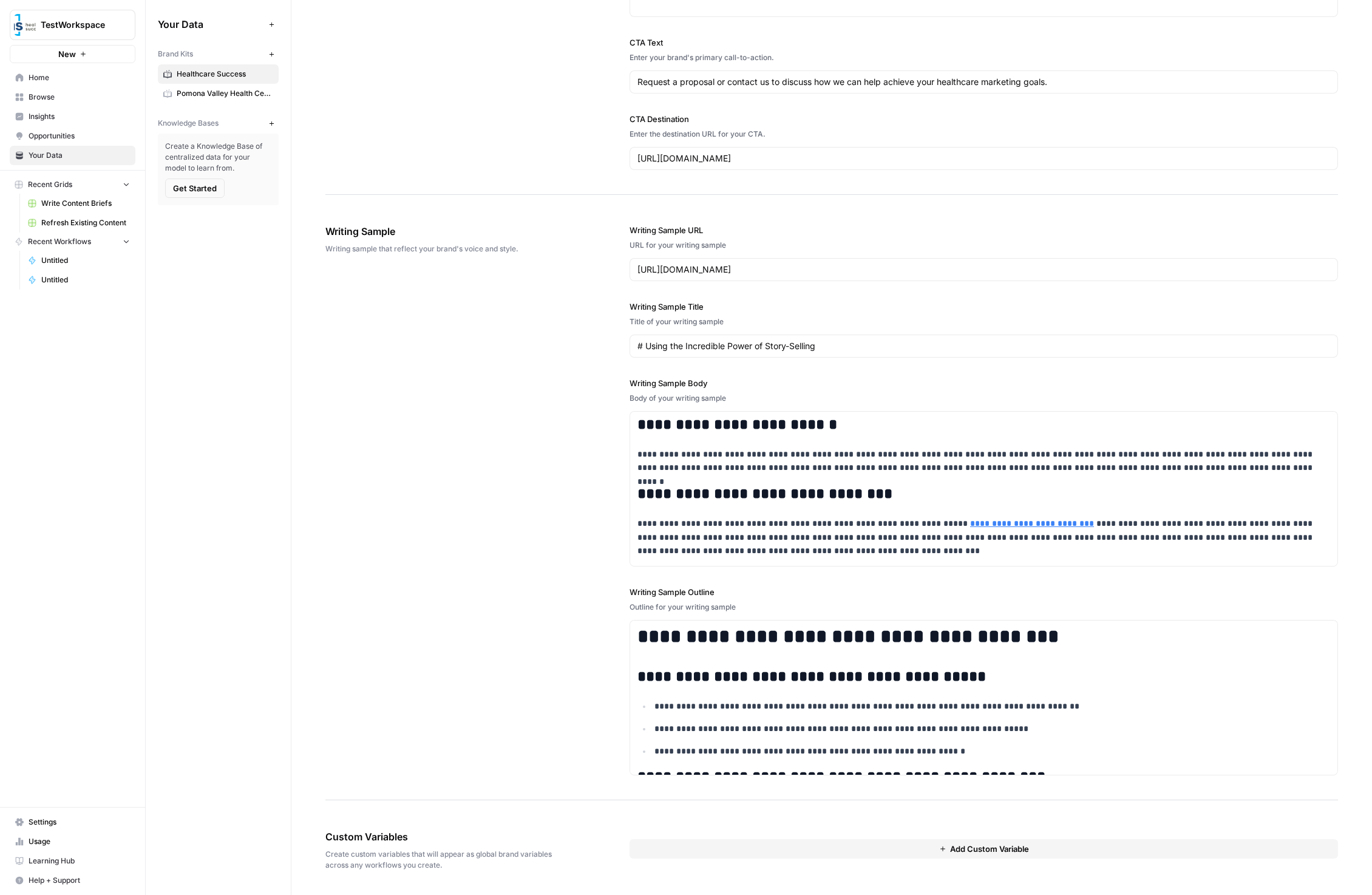
click at [201, 186] on span "Get Started" at bounding box center [195, 188] width 43 height 12
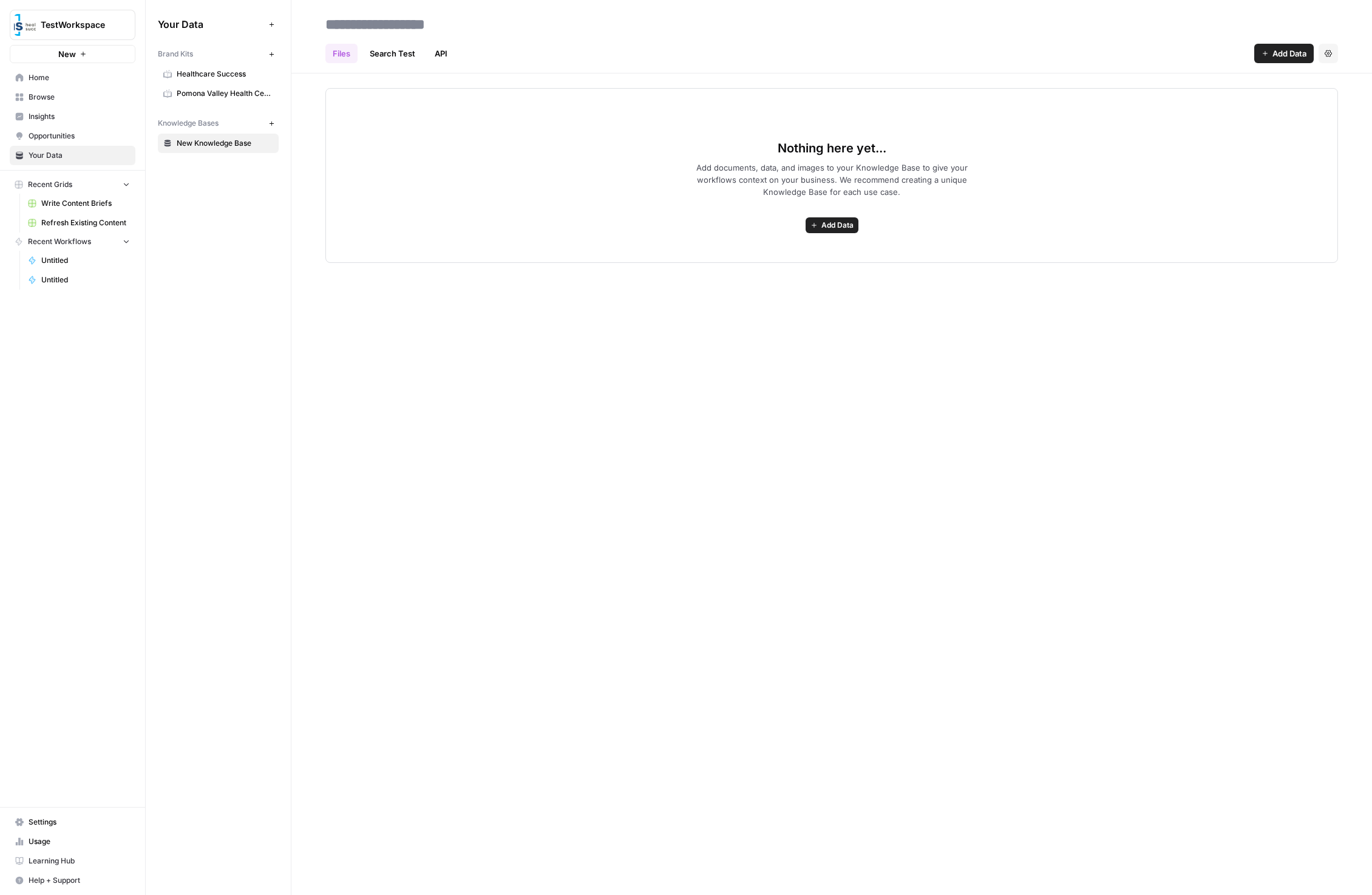
click at [748, 22] on div at bounding box center [832, 24] width 1013 height 19
